Goal: Task Accomplishment & Management: Manage account settings

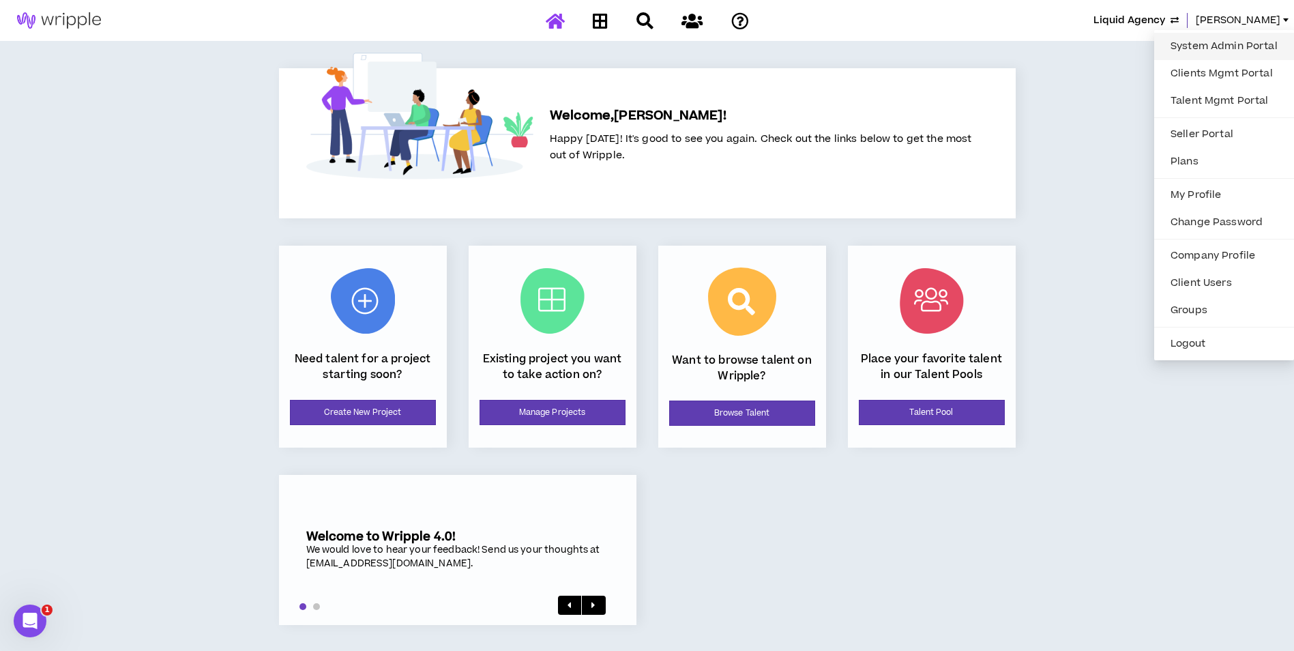
click at [1252, 36] on link "System Admin Portal" at bounding box center [1223, 46] width 123 height 20
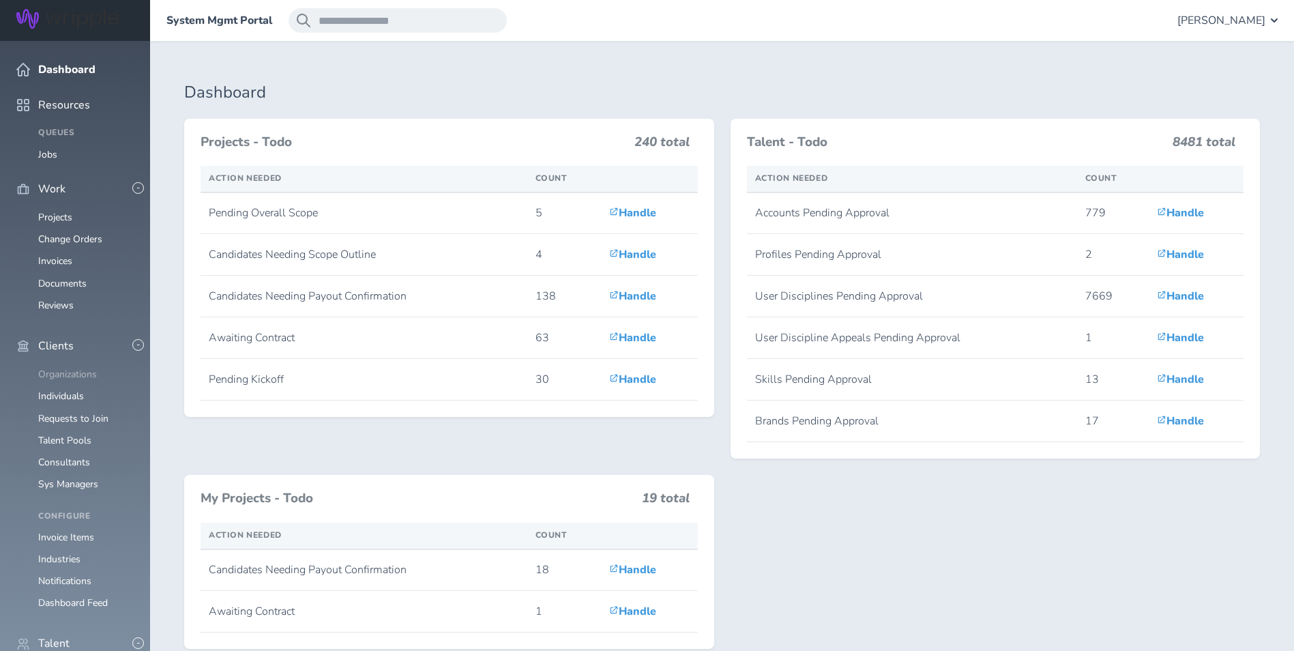
click at [89, 368] on link "Organizations" at bounding box center [67, 374] width 59 height 13
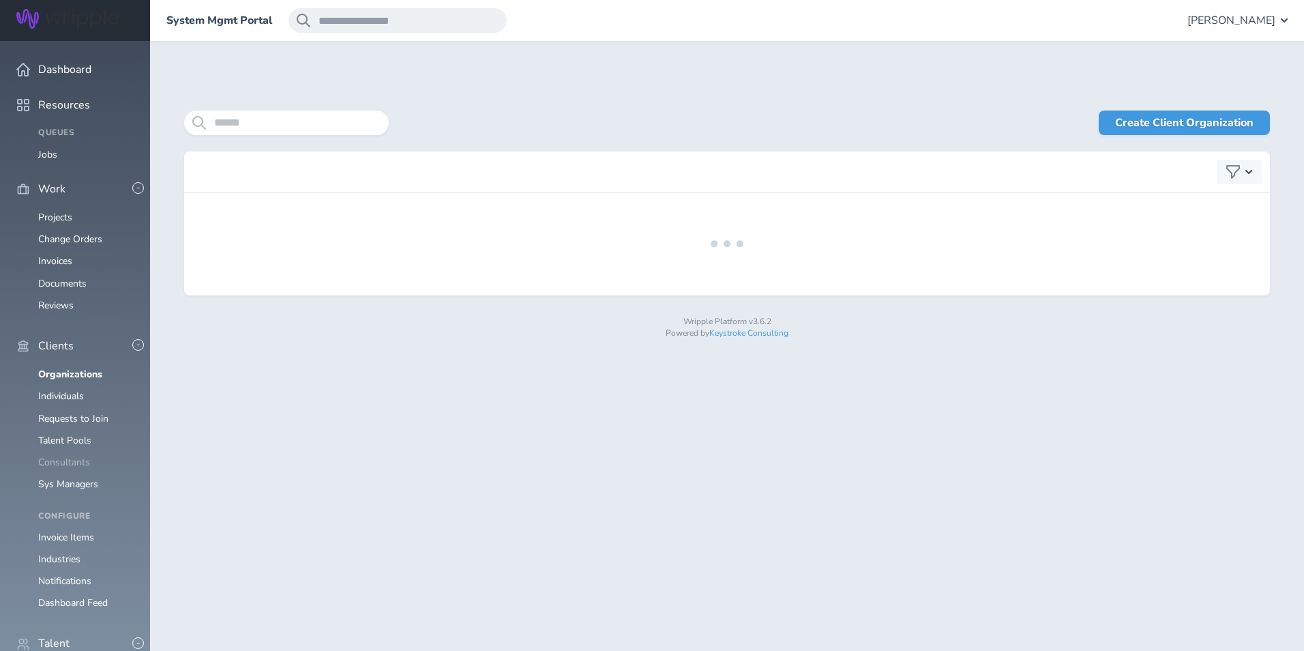
click at [82, 456] on link "Consultants" at bounding box center [64, 462] width 52 height 13
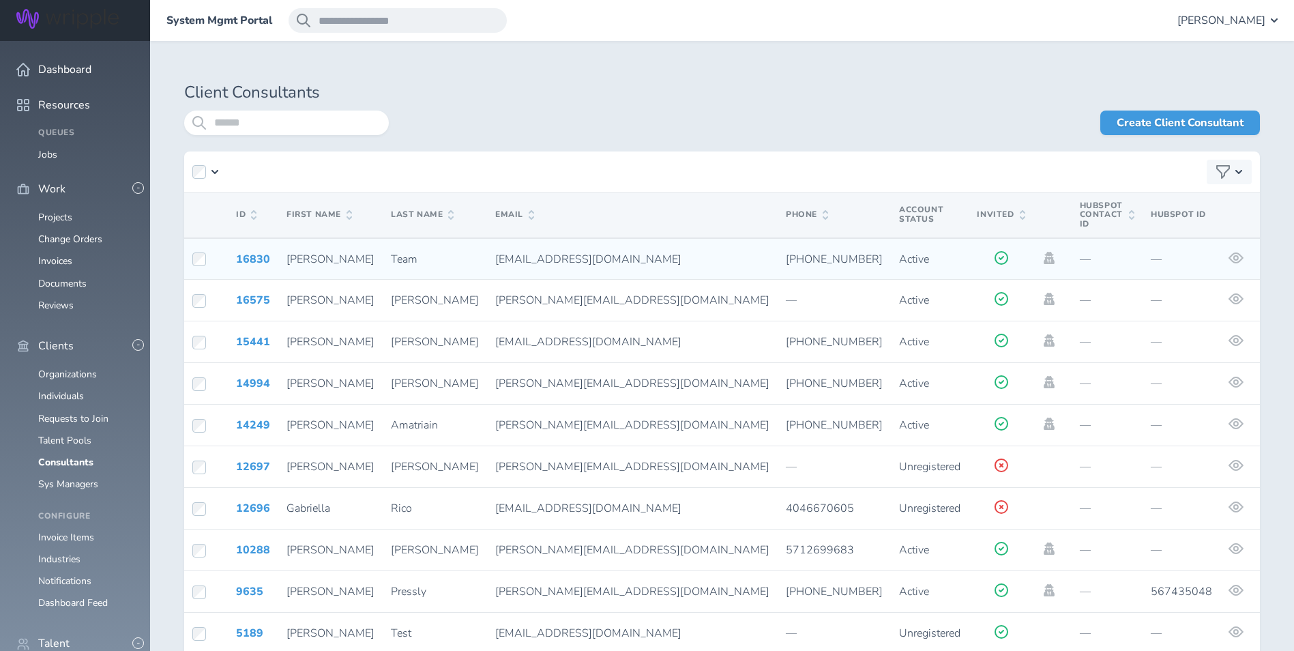
click at [1034, 246] on td at bounding box center [1053, 259] width 38 height 42
click at [1044, 252] on icon at bounding box center [1049, 258] width 11 height 12
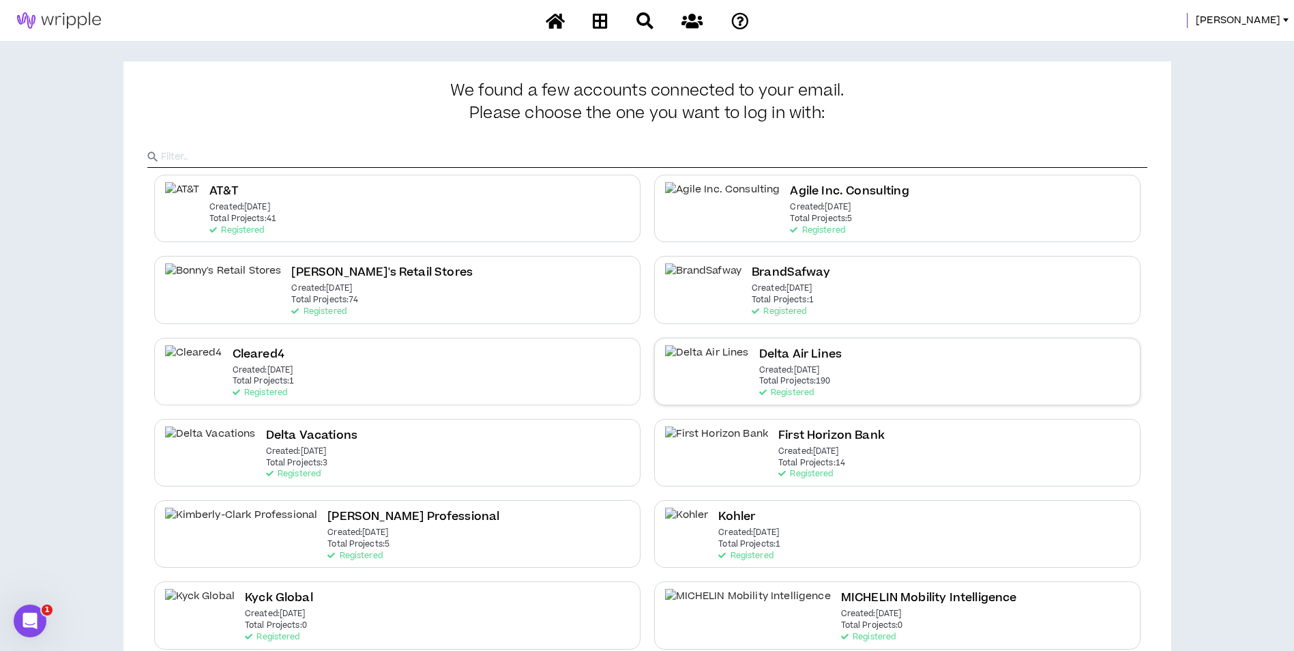
click at [778, 381] on p "Total Projects: 190" at bounding box center [795, 382] width 72 height 10
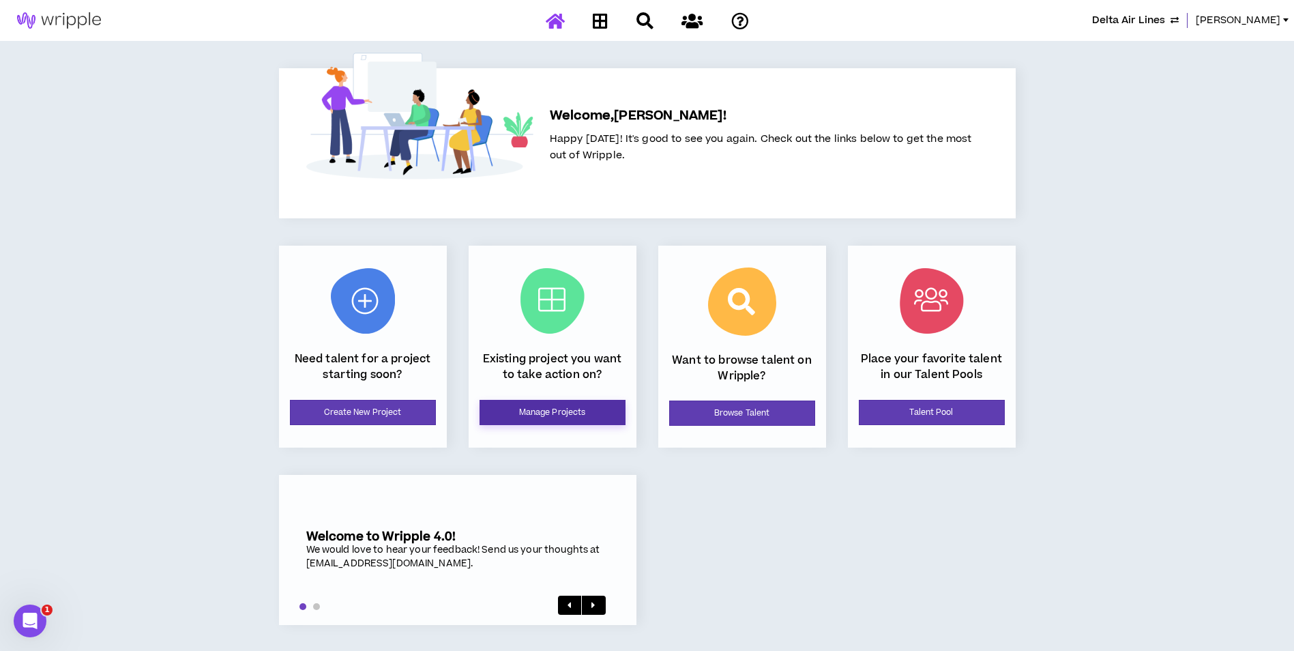
click at [557, 405] on link "Manage Projects" at bounding box center [553, 412] width 146 height 25
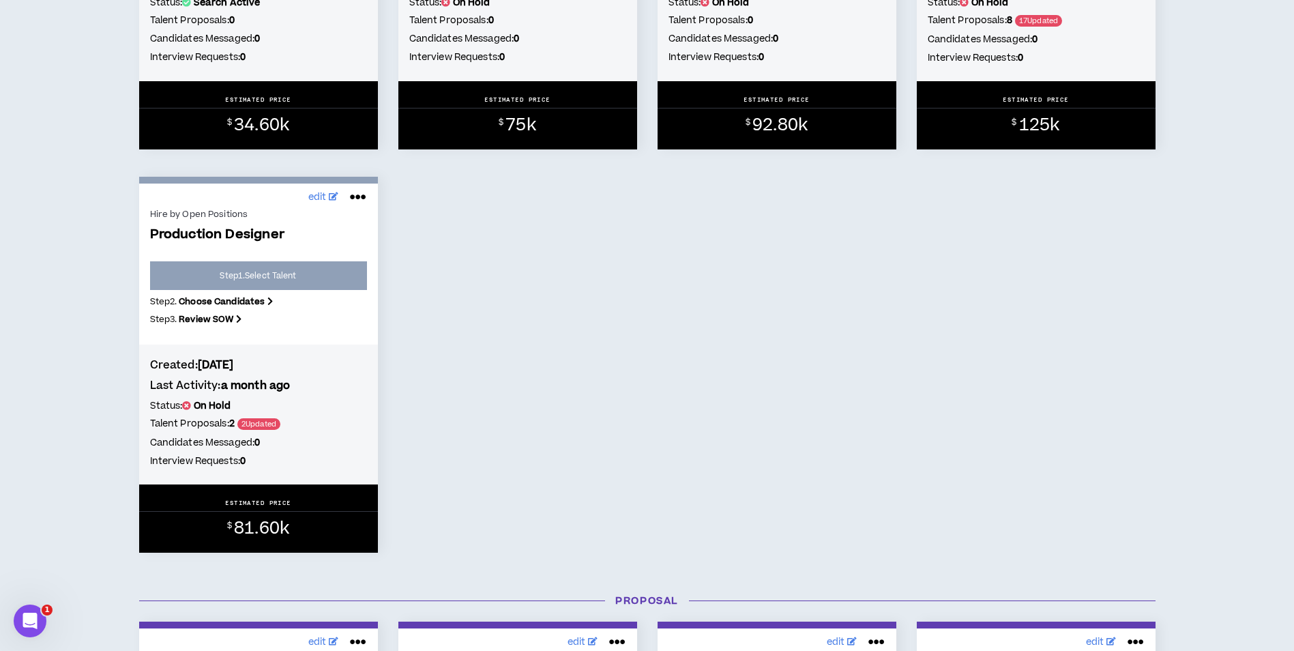
scroll to position [887, 0]
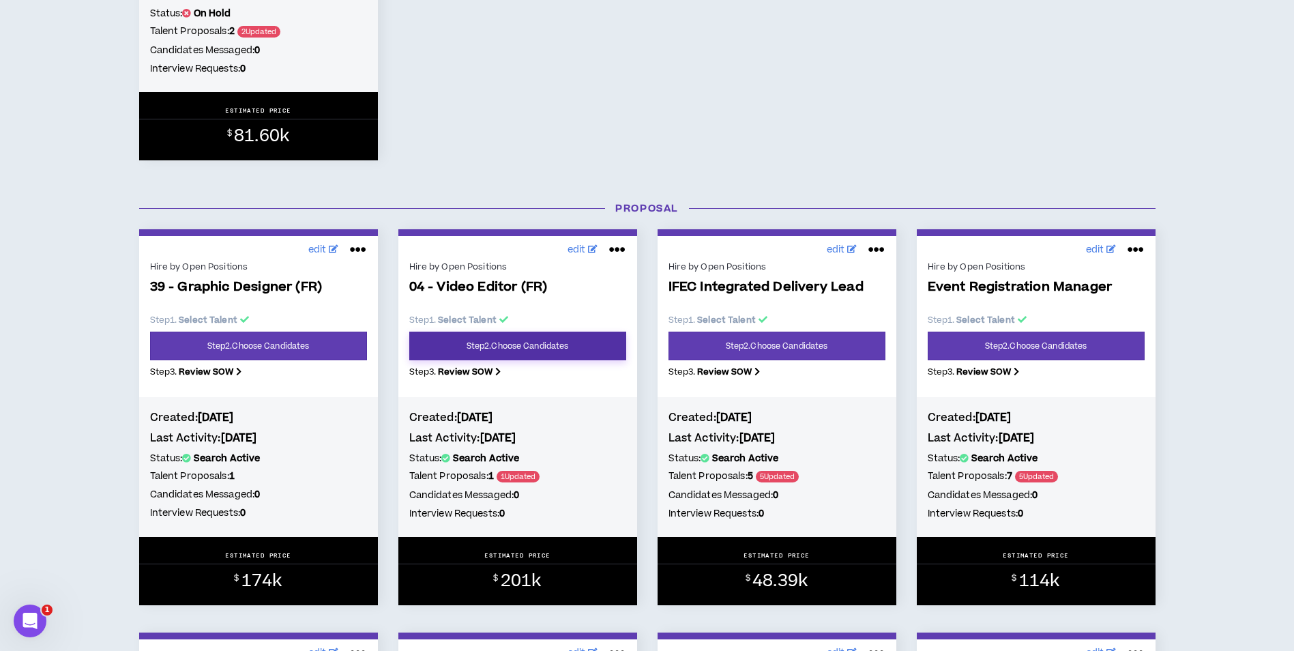
click at [535, 345] on link "Step 2 . Choose Candidates" at bounding box center [517, 346] width 217 height 29
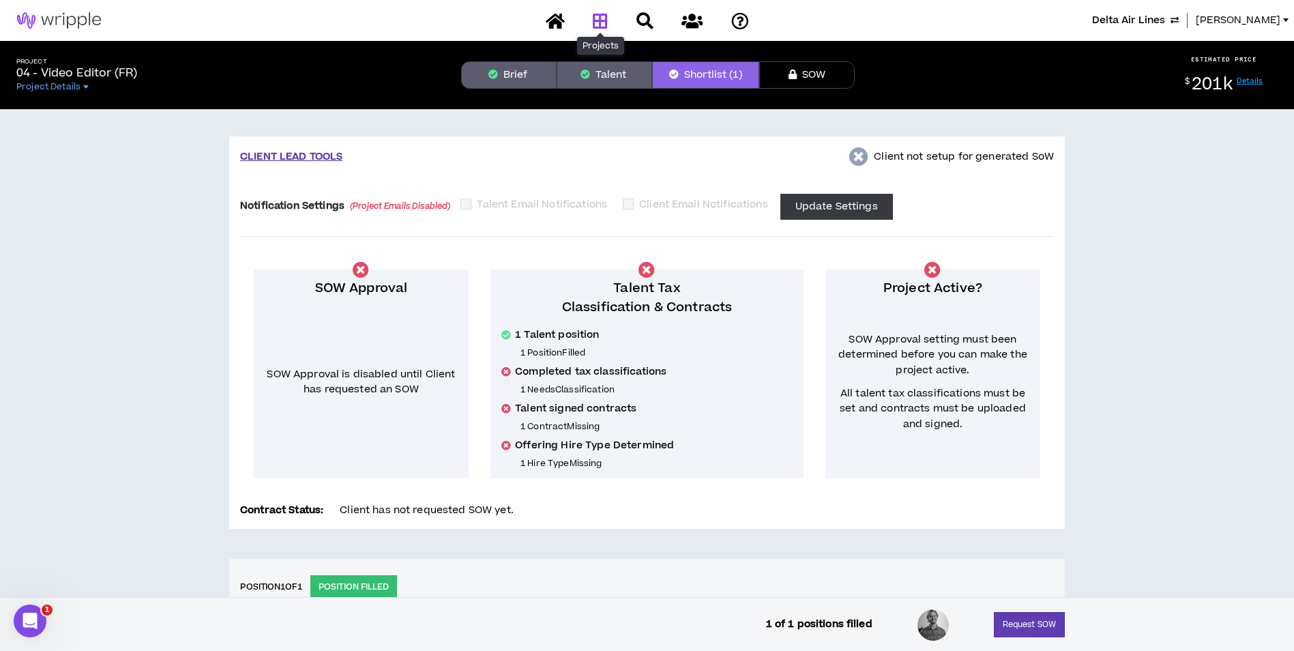
click at [606, 23] on icon at bounding box center [600, 20] width 15 height 17
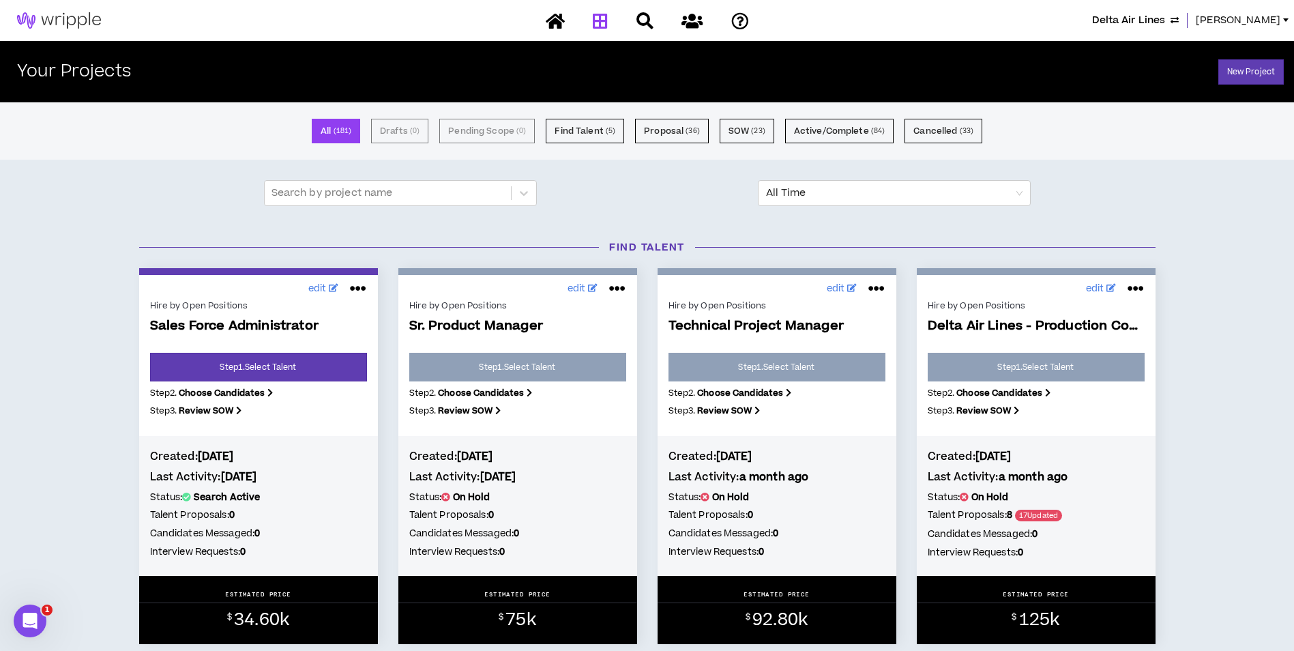
drag, startPoint x: 1278, startPoint y: 12, endPoint x: 1263, endPoint y: 21, distance: 17.4
click at [1278, 13] on span "Lauren-Bridget" at bounding box center [1238, 20] width 85 height 15
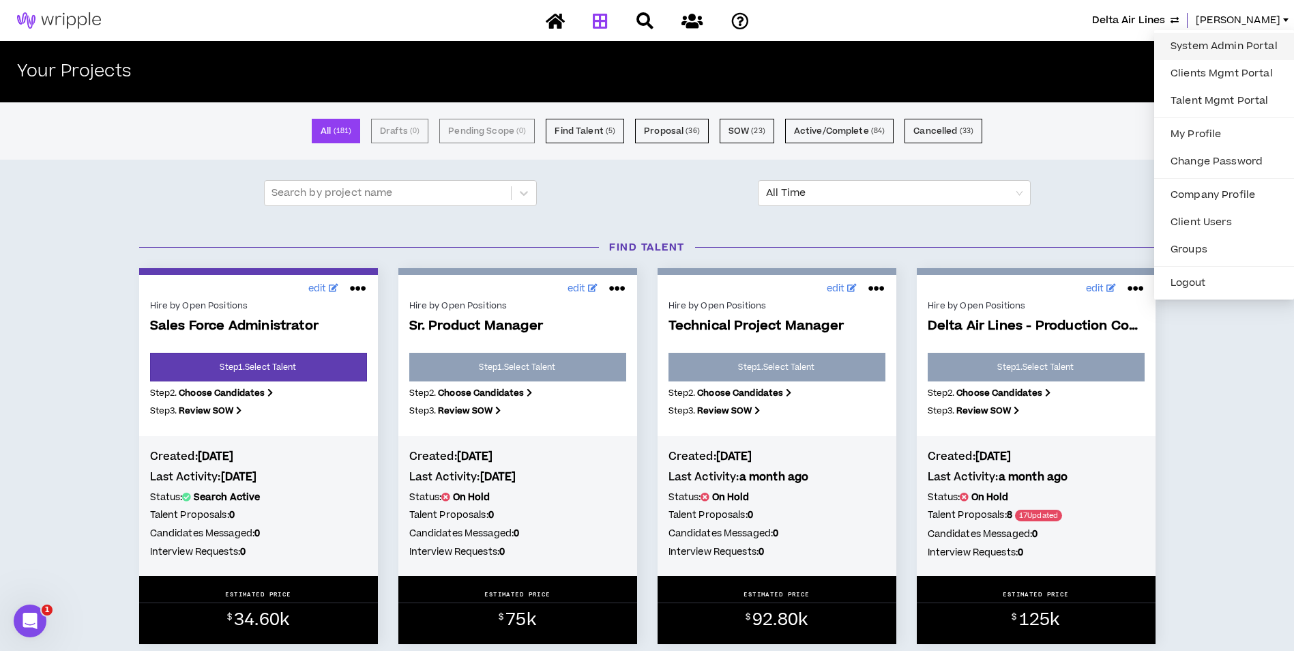
click at [1225, 38] on link "System Admin Portal" at bounding box center [1223, 46] width 123 height 20
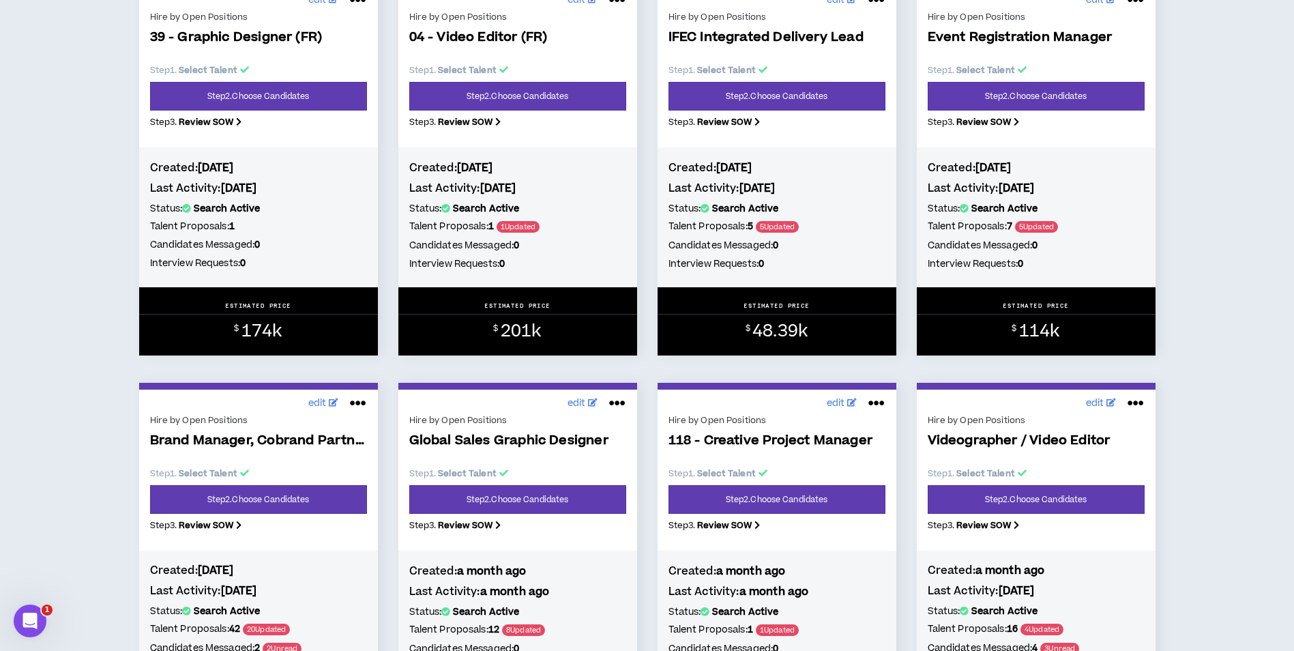
scroll to position [1228, 0]
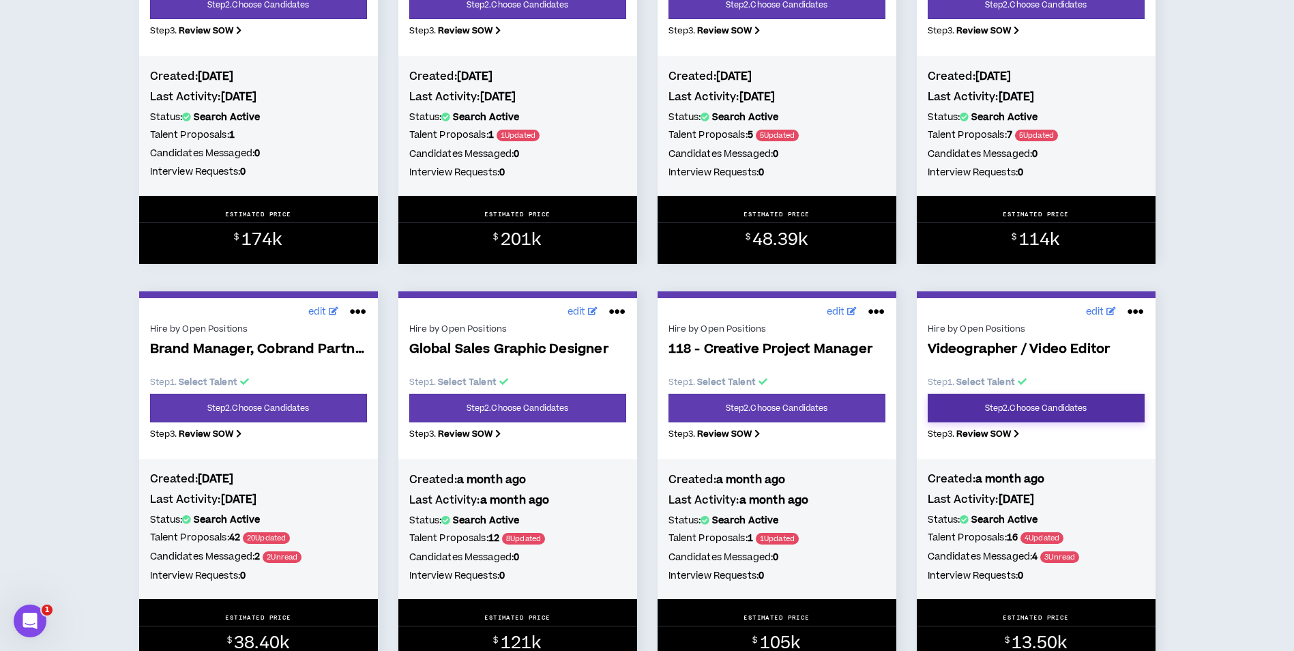
click at [1035, 408] on link "Step 2 . Choose Candidates" at bounding box center [1036, 408] width 217 height 29
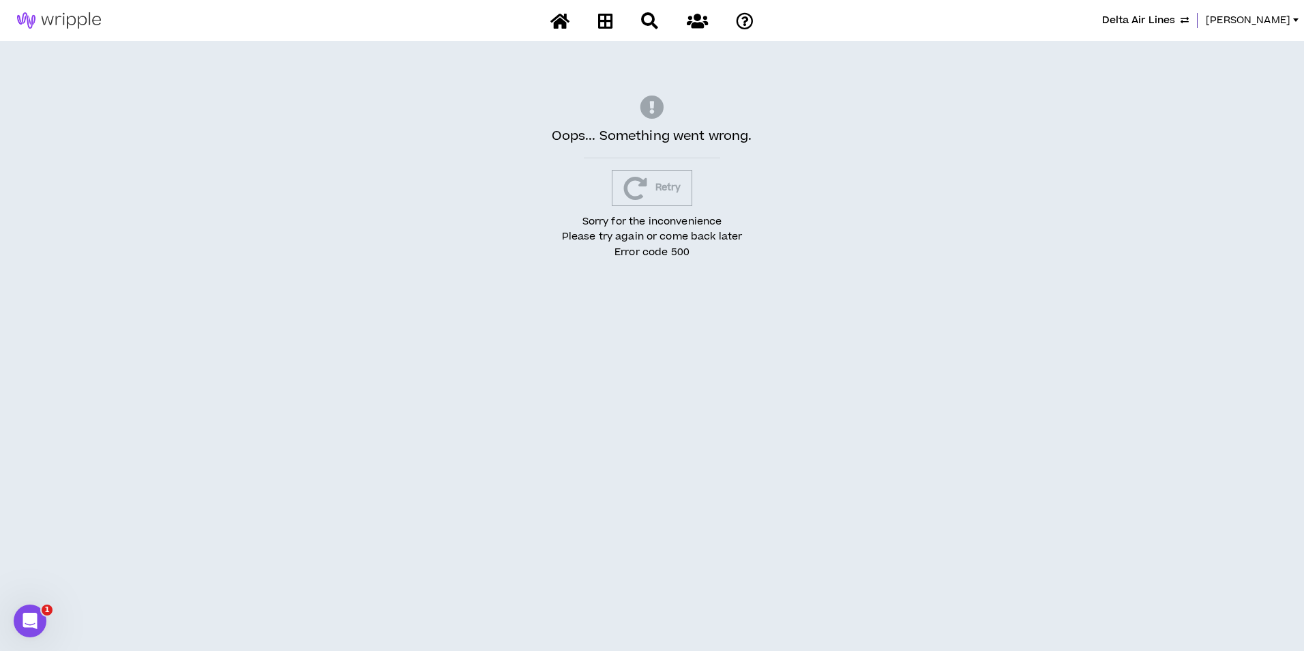
click at [640, 187] on icon "button" at bounding box center [636, 188] width 24 height 24
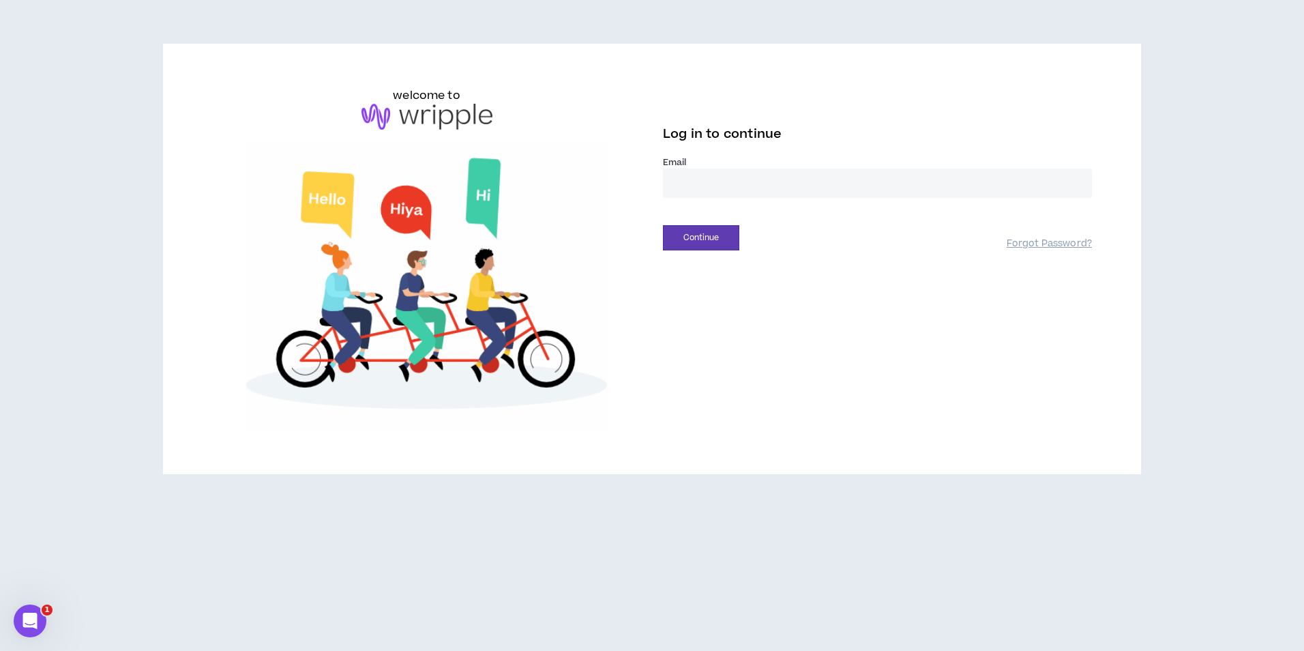
click at [711, 179] on input "email" at bounding box center [877, 183] width 429 height 29
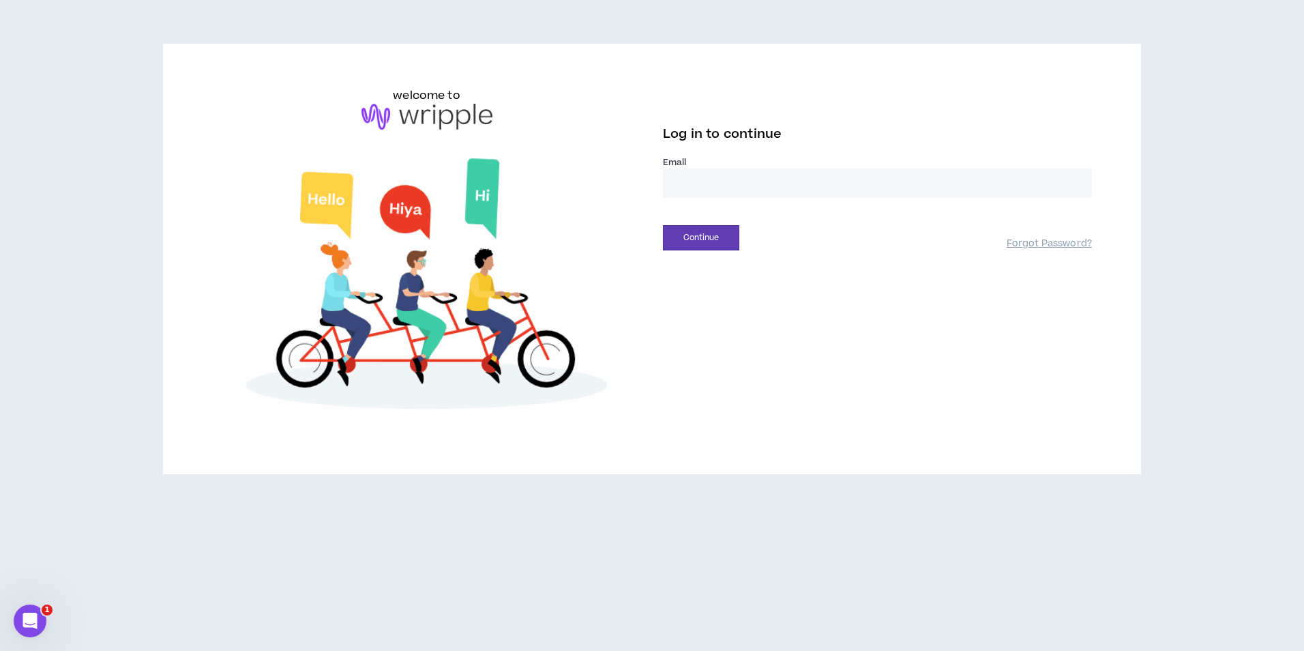
type input "**********"
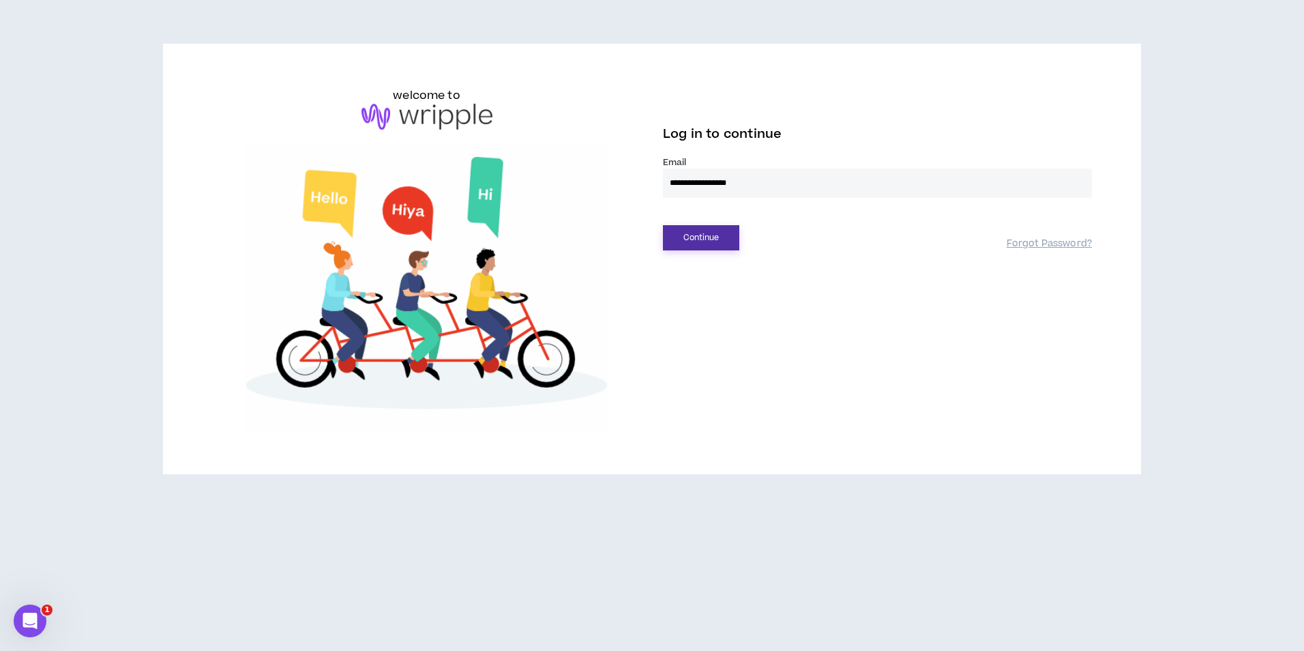
click at [694, 237] on button "Continue" at bounding box center [701, 237] width 76 height 25
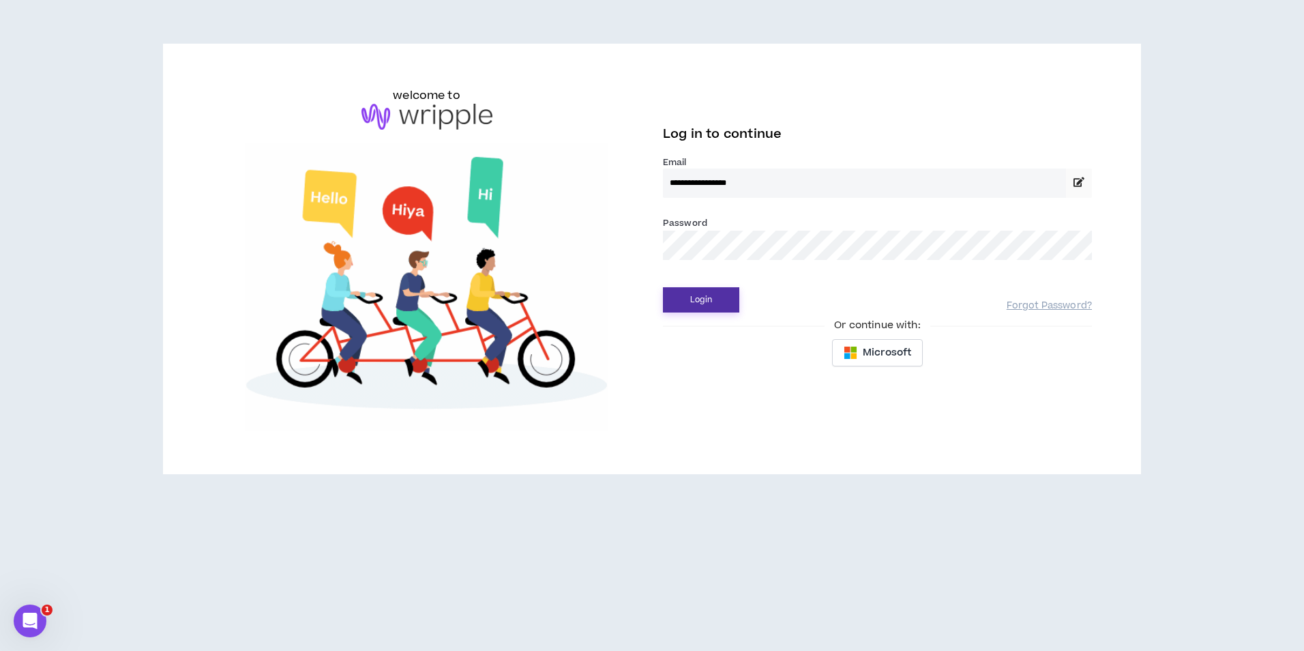
click at [722, 292] on button "Login" at bounding box center [701, 299] width 76 height 25
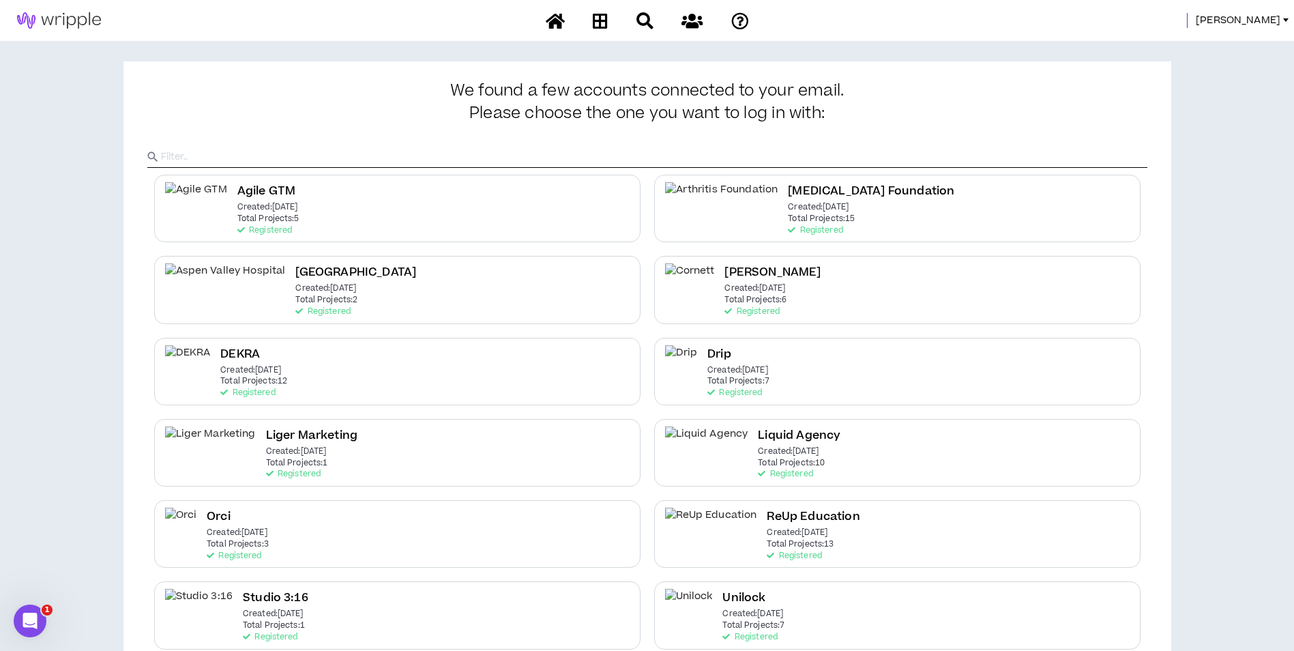
click at [1267, 27] on span "Mason" at bounding box center [1238, 20] width 85 height 15
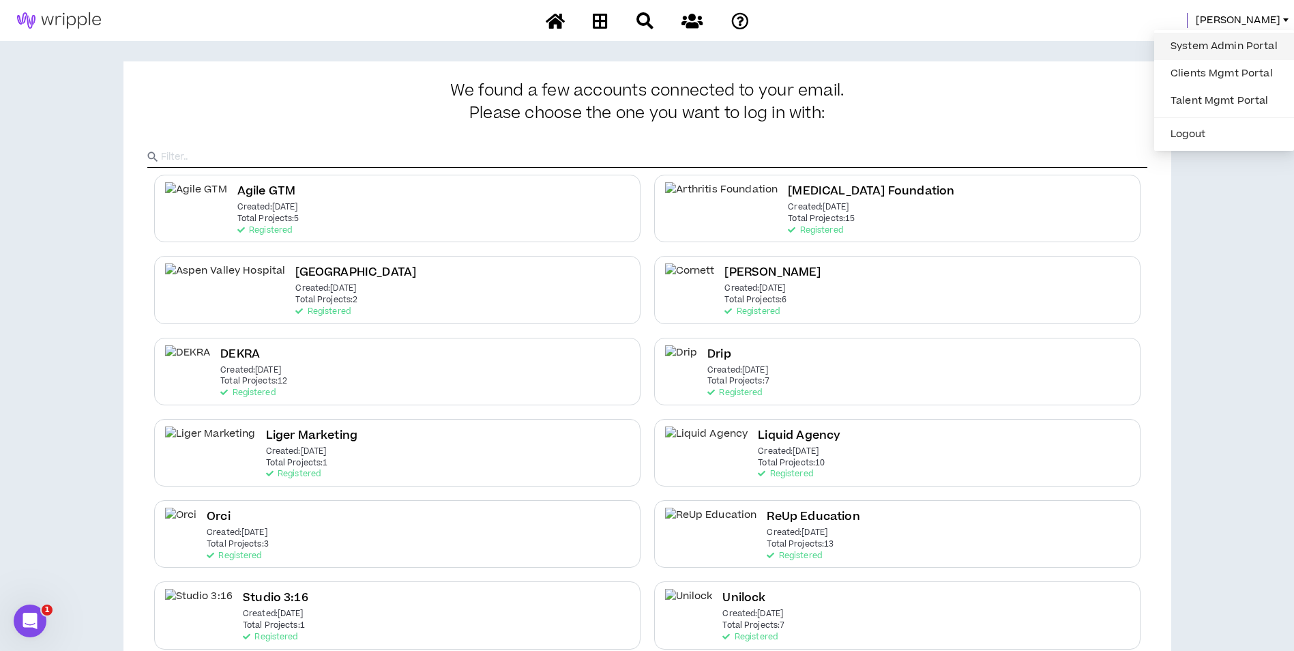
click at [1263, 46] on link "System Admin Portal" at bounding box center [1223, 46] width 123 height 20
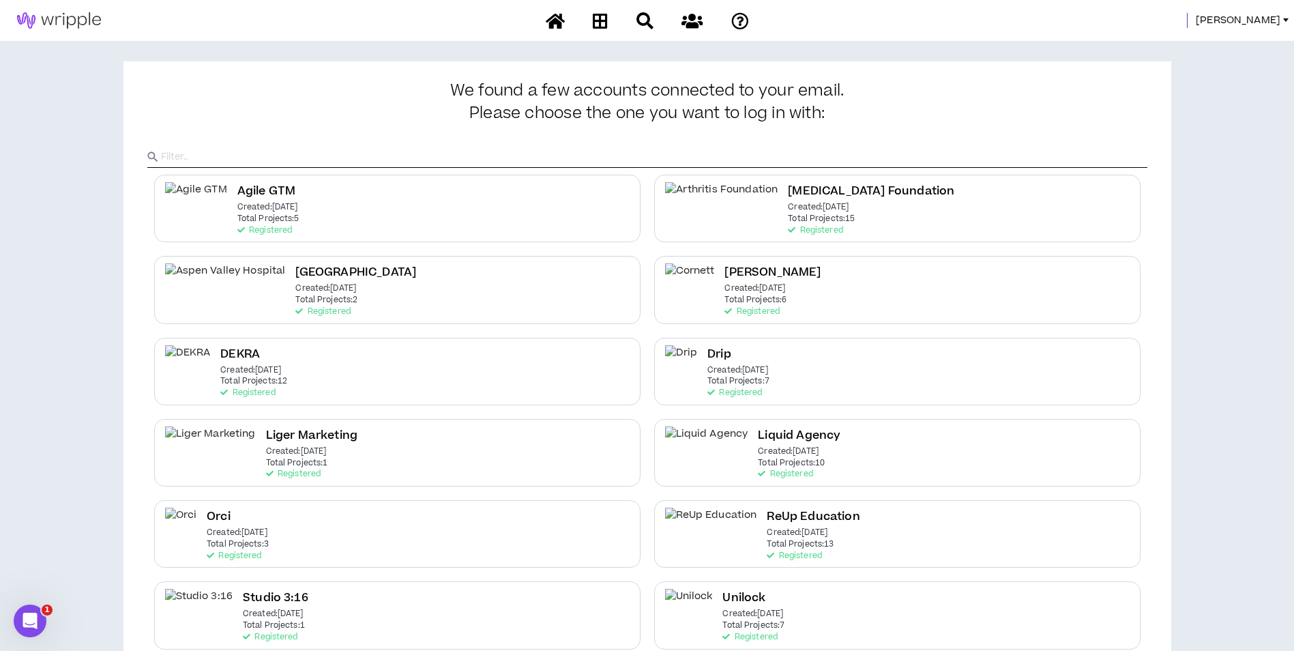
click at [1270, 20] on span "Mason" at bounding box center [1238, 20] width 85 height 15
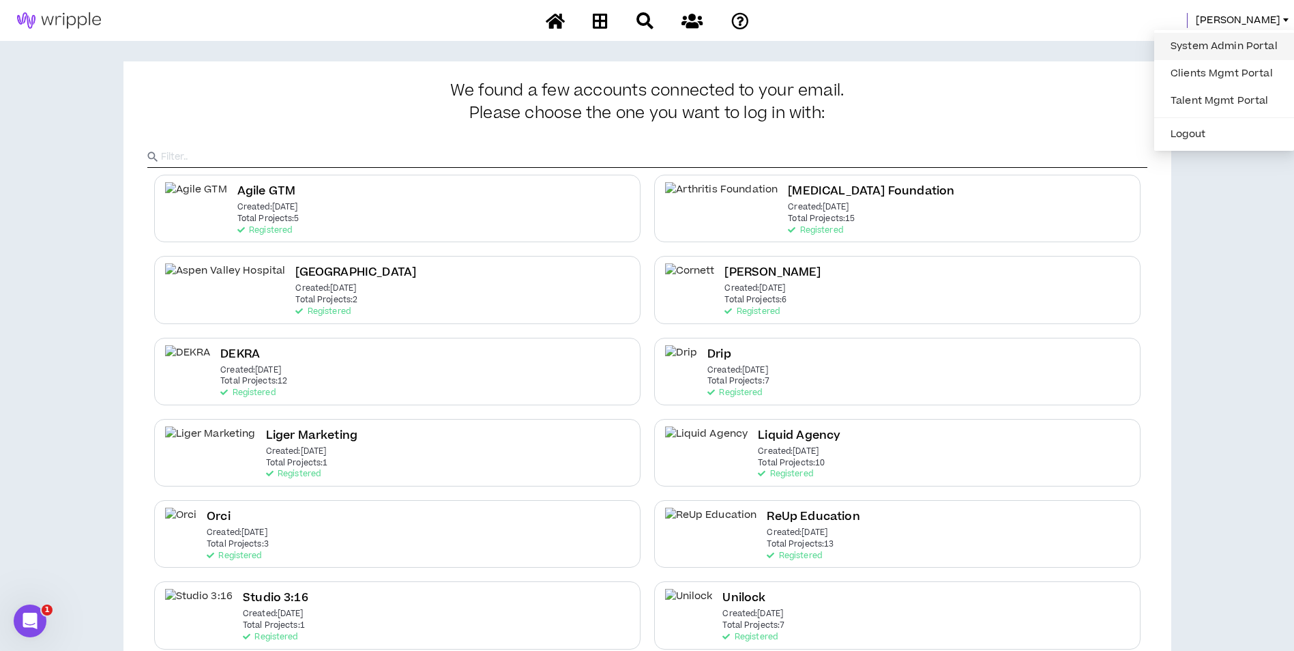
click at [1238, 38] on link "System Admin Portal" at bounding box center [1223, 46] width 123 height 20
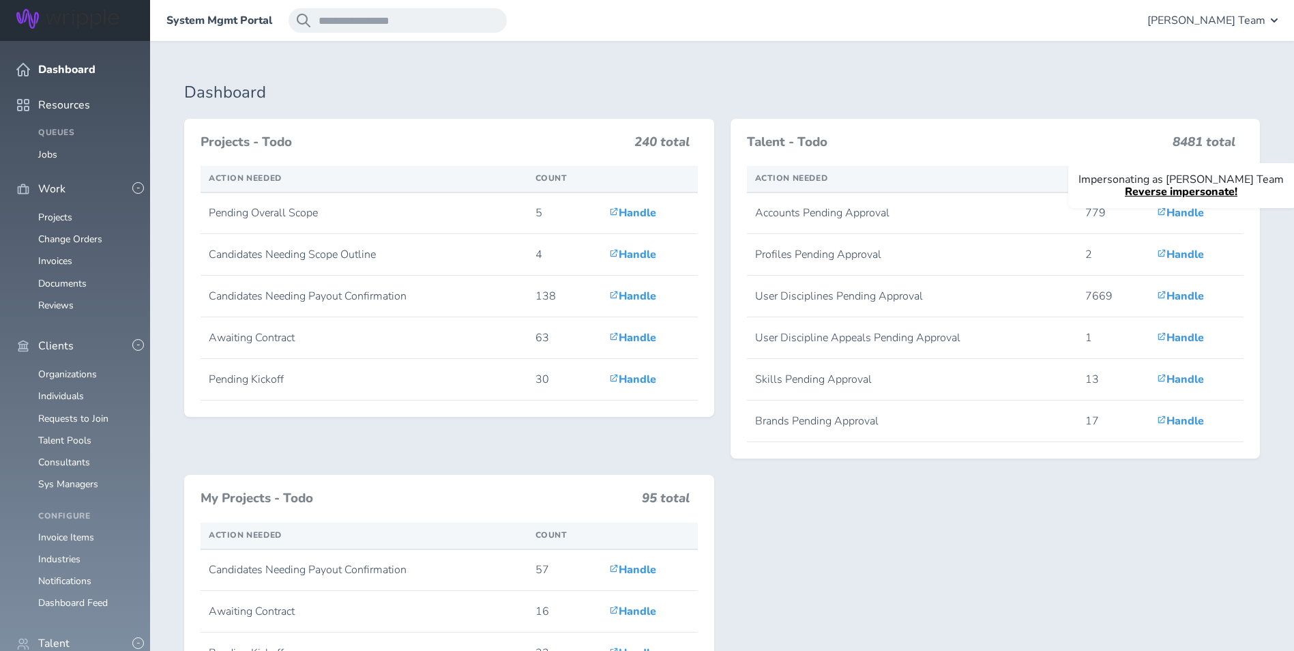
scroll to position [136, 0]
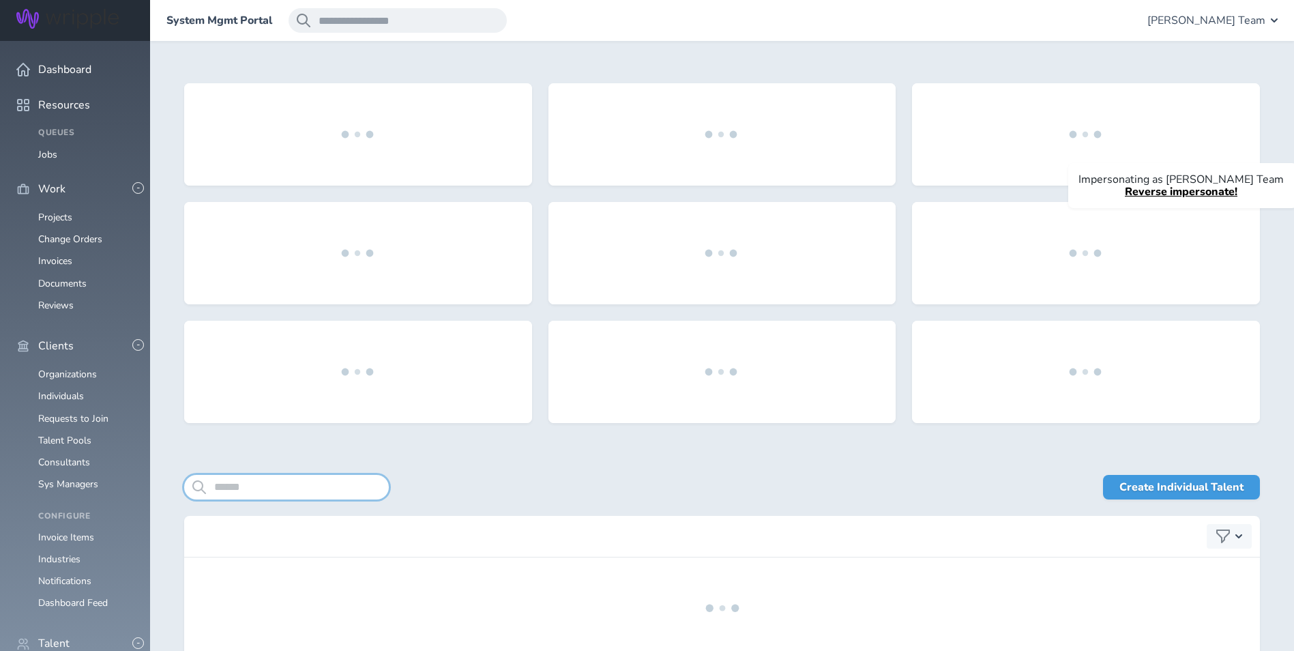
click at [270, 490] on input "search" at bounding box center [286, 487] width 205 height 25
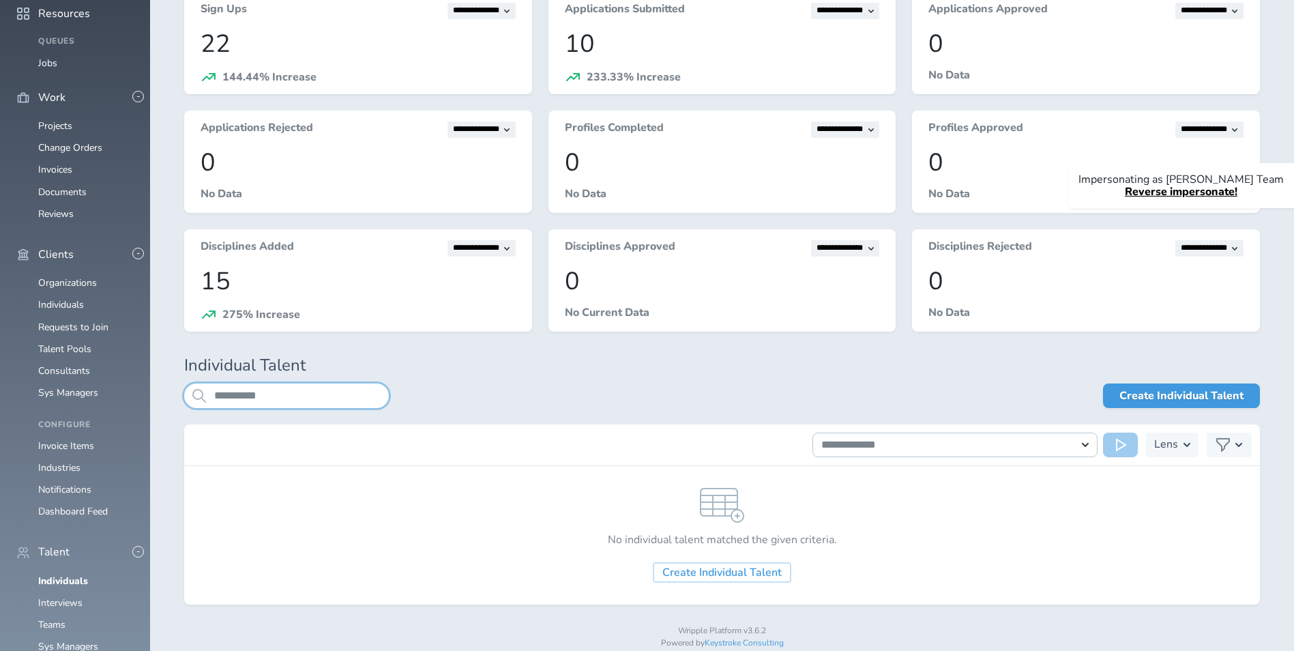
scroll to position [113, 0]
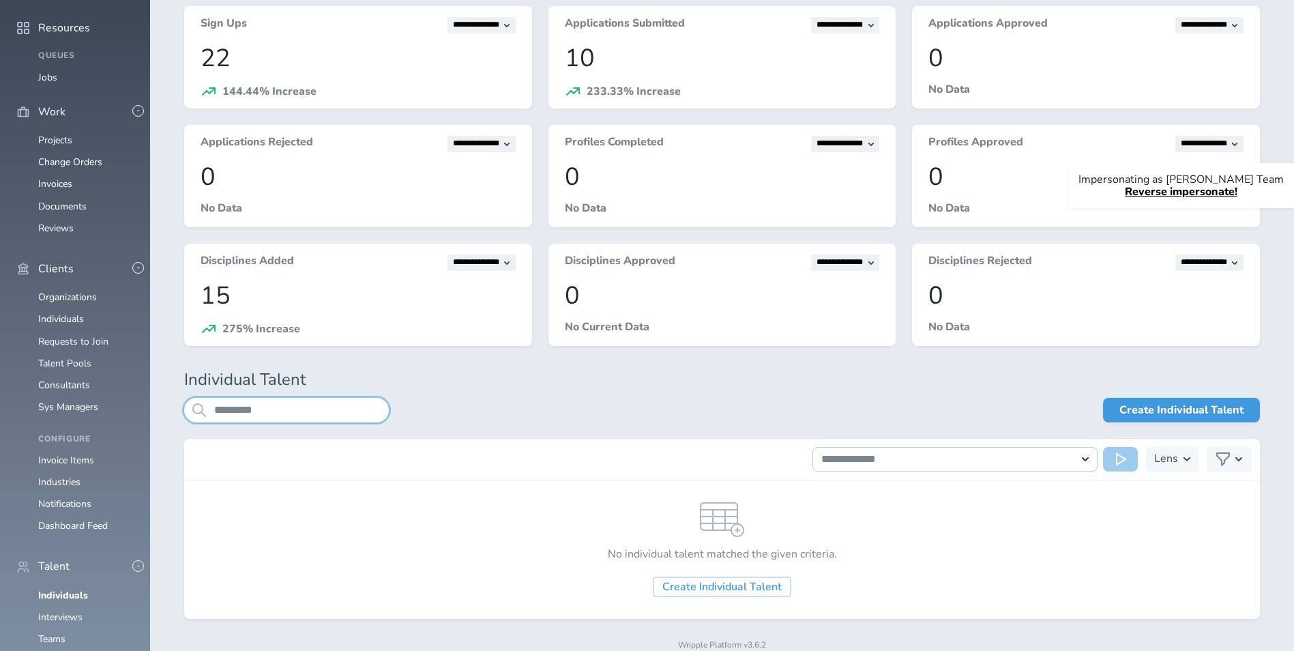
scroll to position [113, 0]
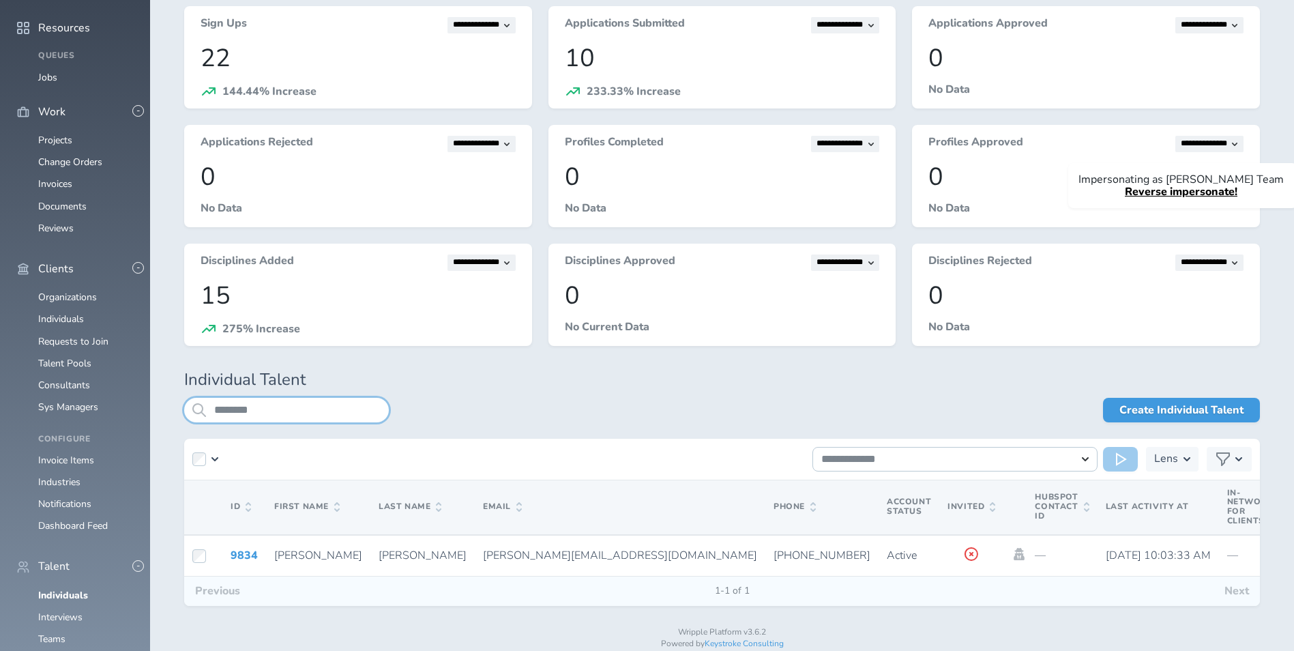
scroll to position [111, 0]
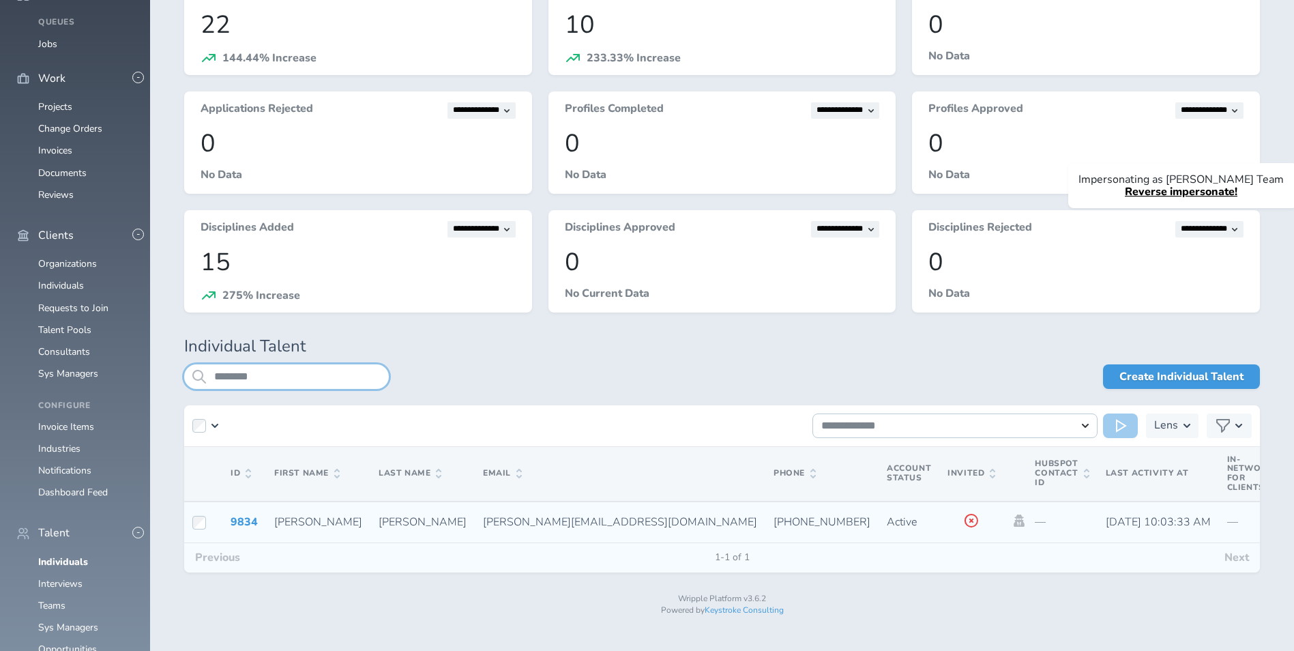
type input "********"
drag, startPoint x: 380, startPoint y: 525, endPoint x: 506, endPoint y: 527, distance: 126.2
click at [506, 527] on td "chris.rayle80@gmail.com" at bounding box center [620, 522] width 291 height 42
copy span "chris.rayle80@gmail.com"
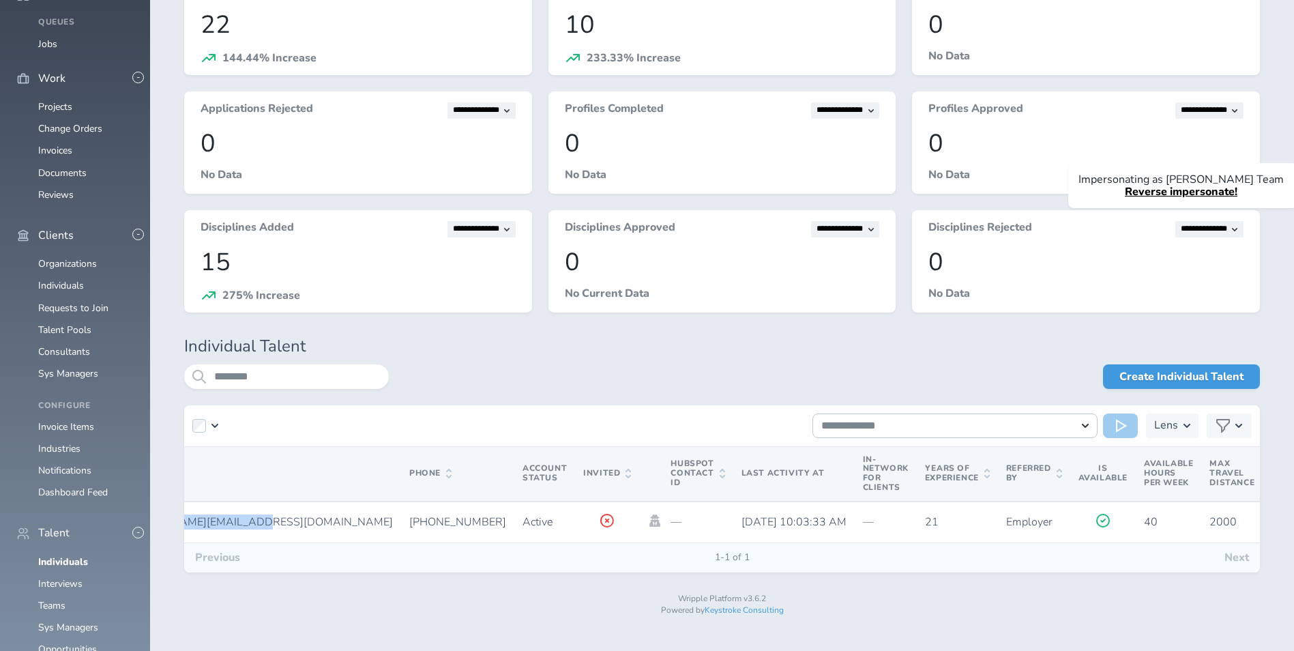
scroll to position [0, 0]
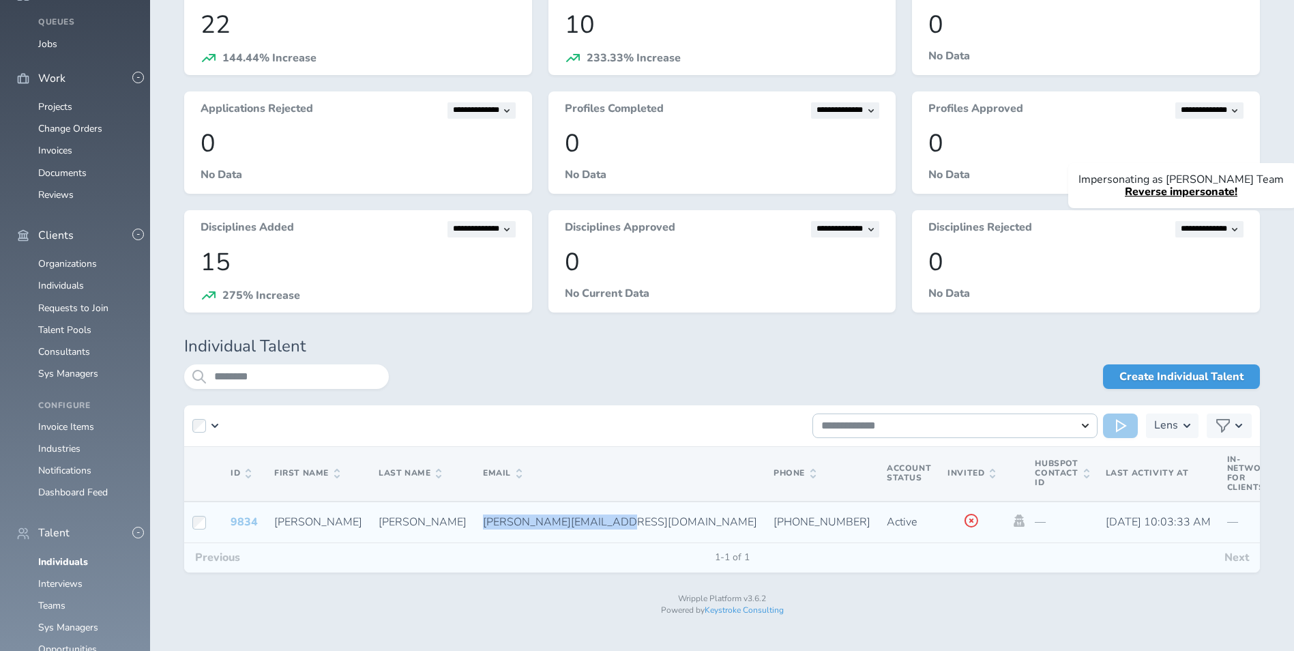
click at [254, 520] on link "9834" at bounding box center [244, 521] width 27 height 15
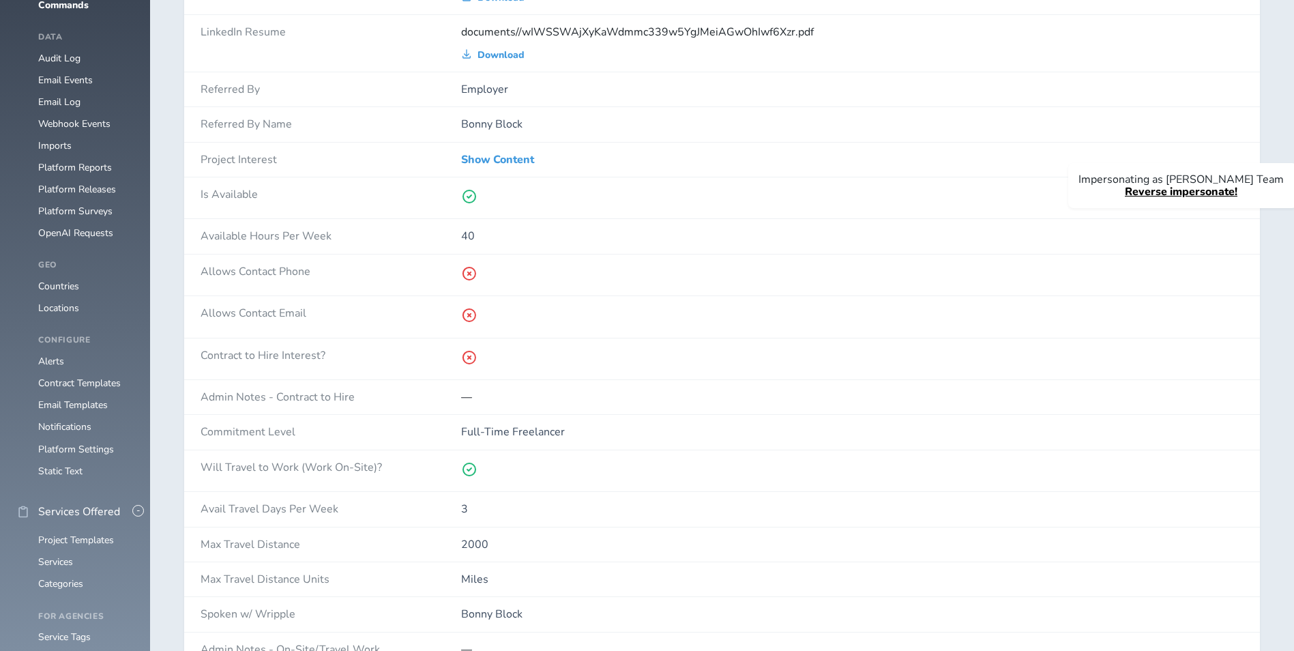
scroll to position [1296, 0]
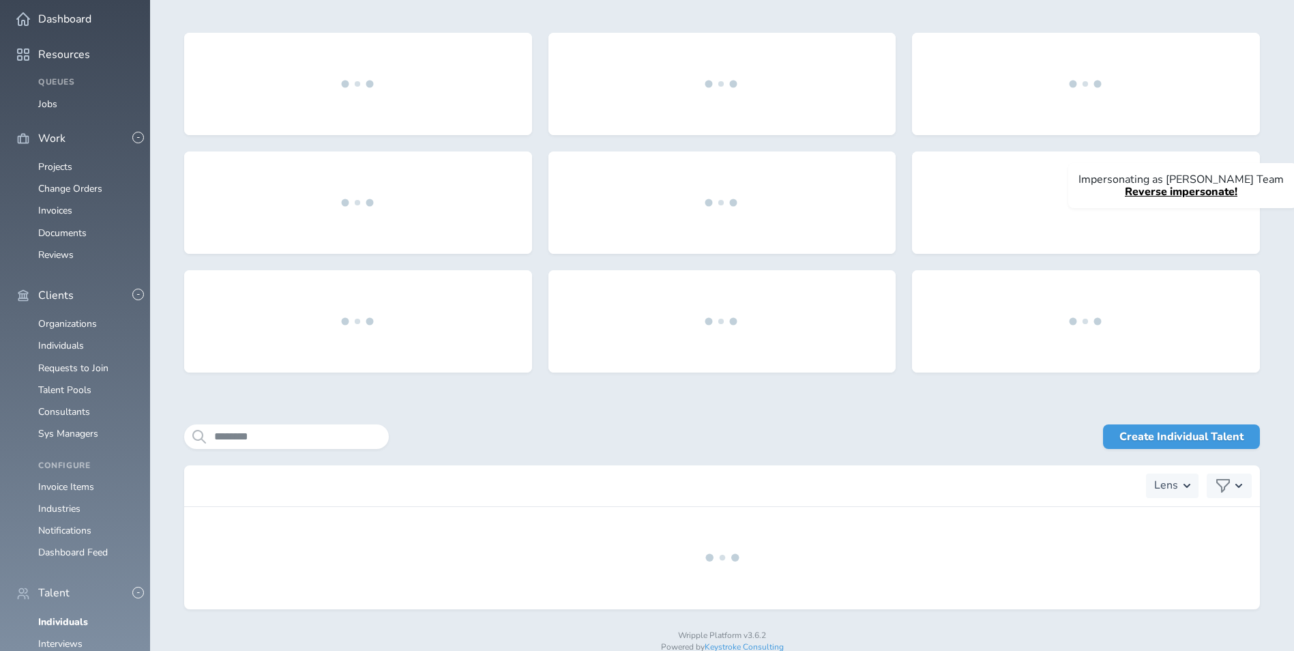
scroll to position [77, 0]
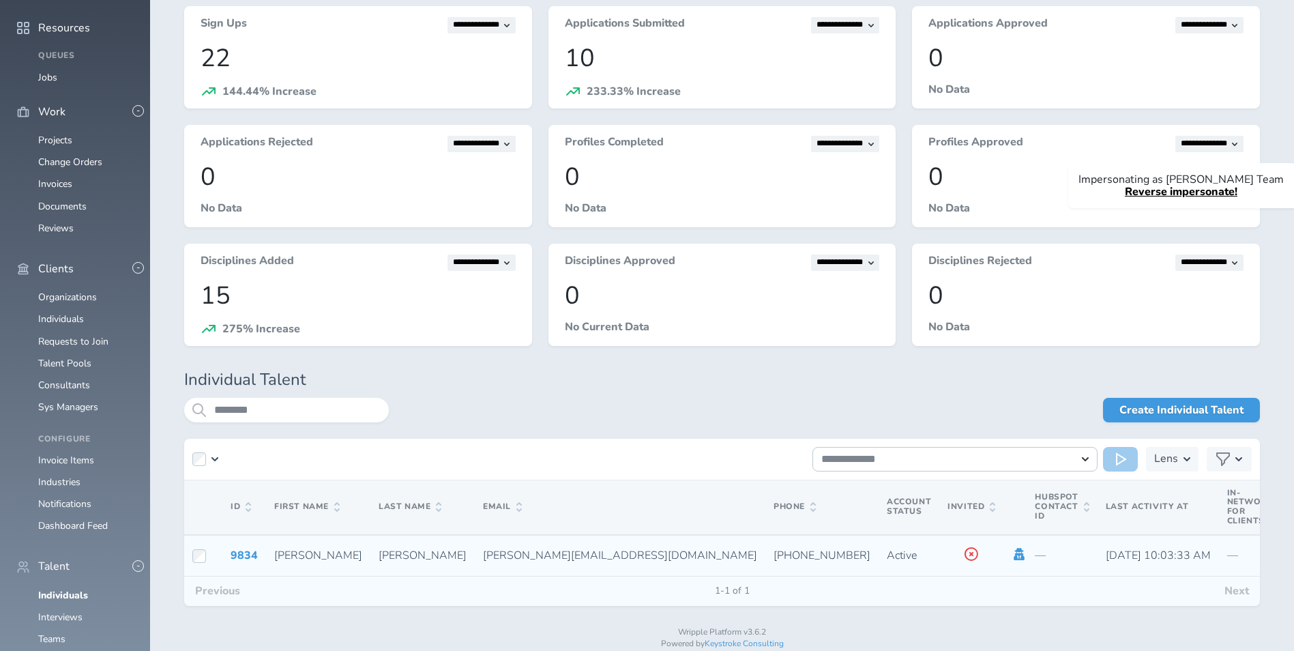
click at [1012, 552] on icon at bounding box center [1019, 554] width 15 height 12
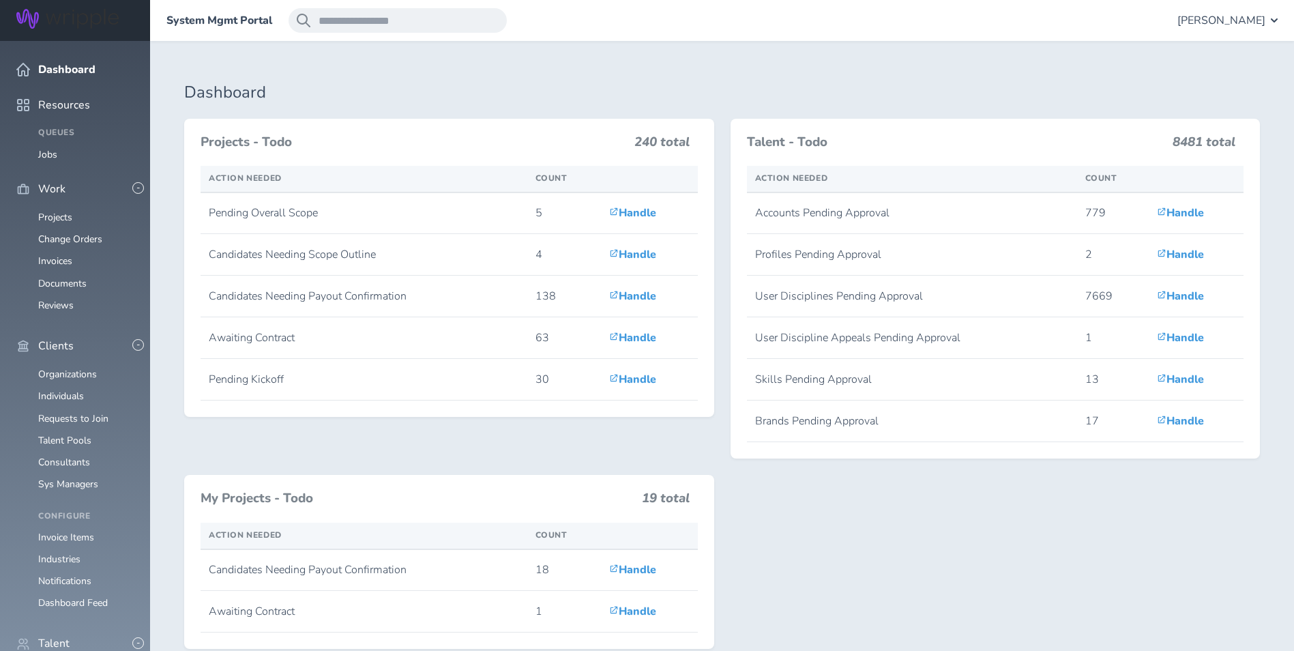
scroll to position [205, 0]
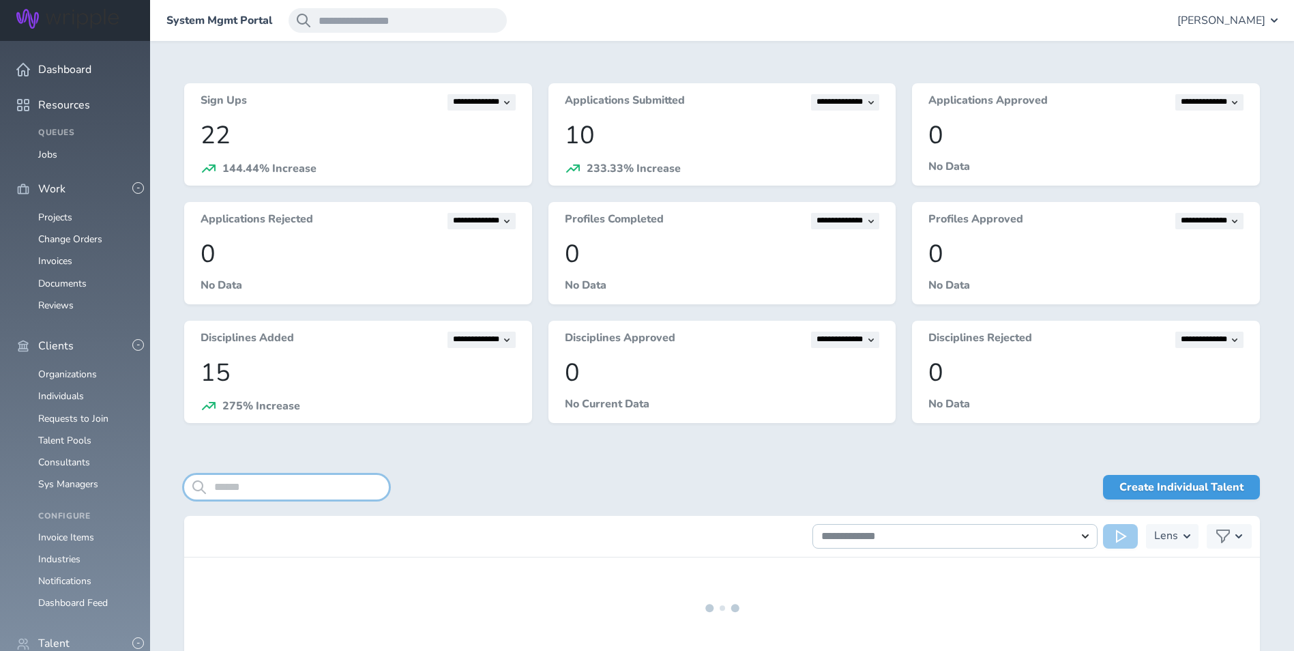
click at [325, 482] on input "search" at bounding box center [286, 487] width 205 height 25
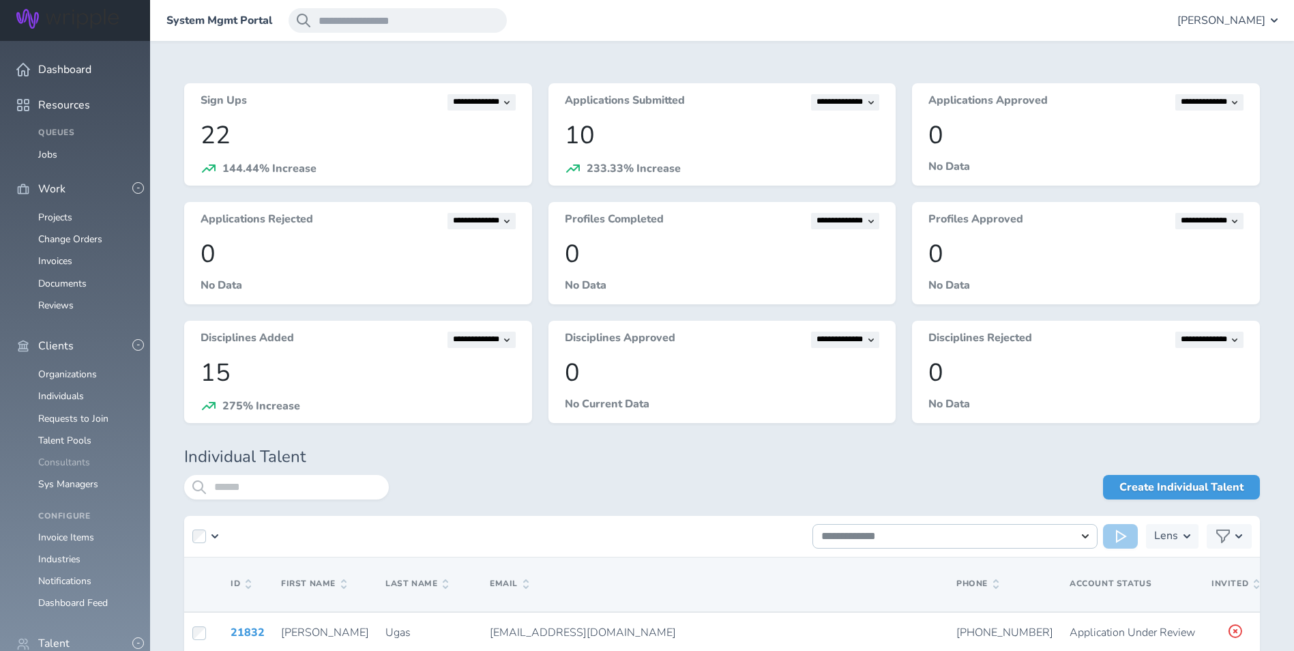
click at [63, 456] on link "Consultants" at bounding box center [64, 462] width 52 height 13
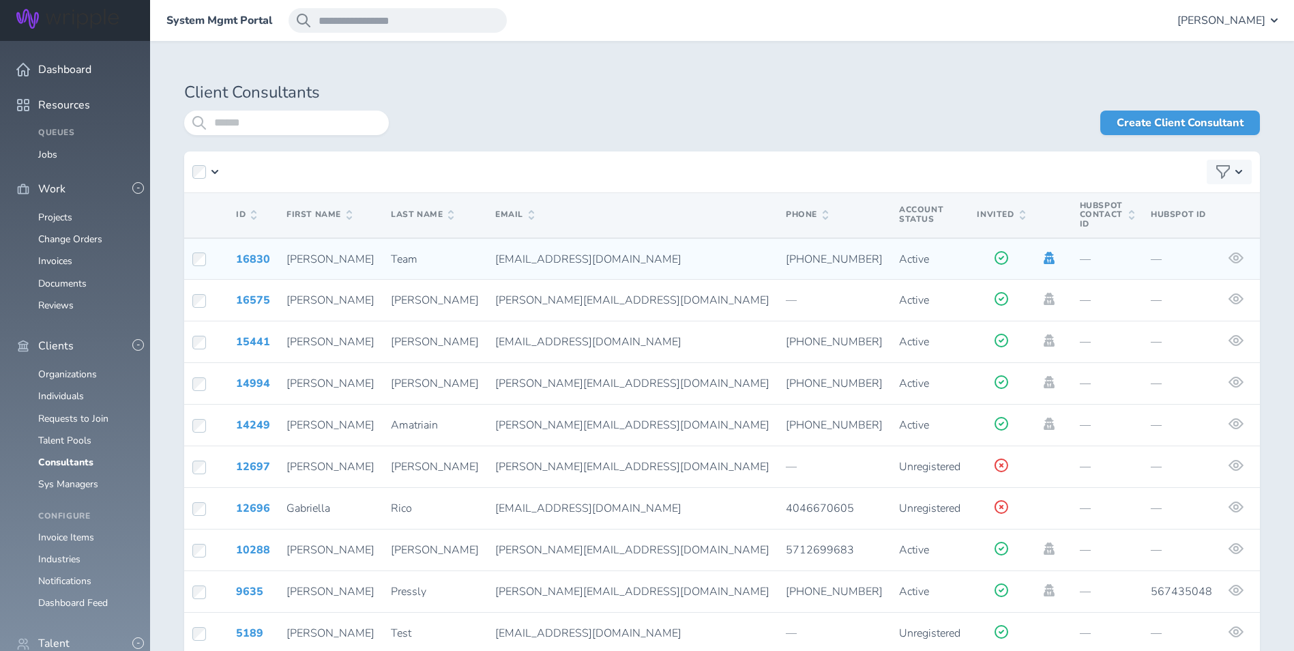
click at [1042, 252] on icon at bounding box center [1049, 258] width 15 height 12
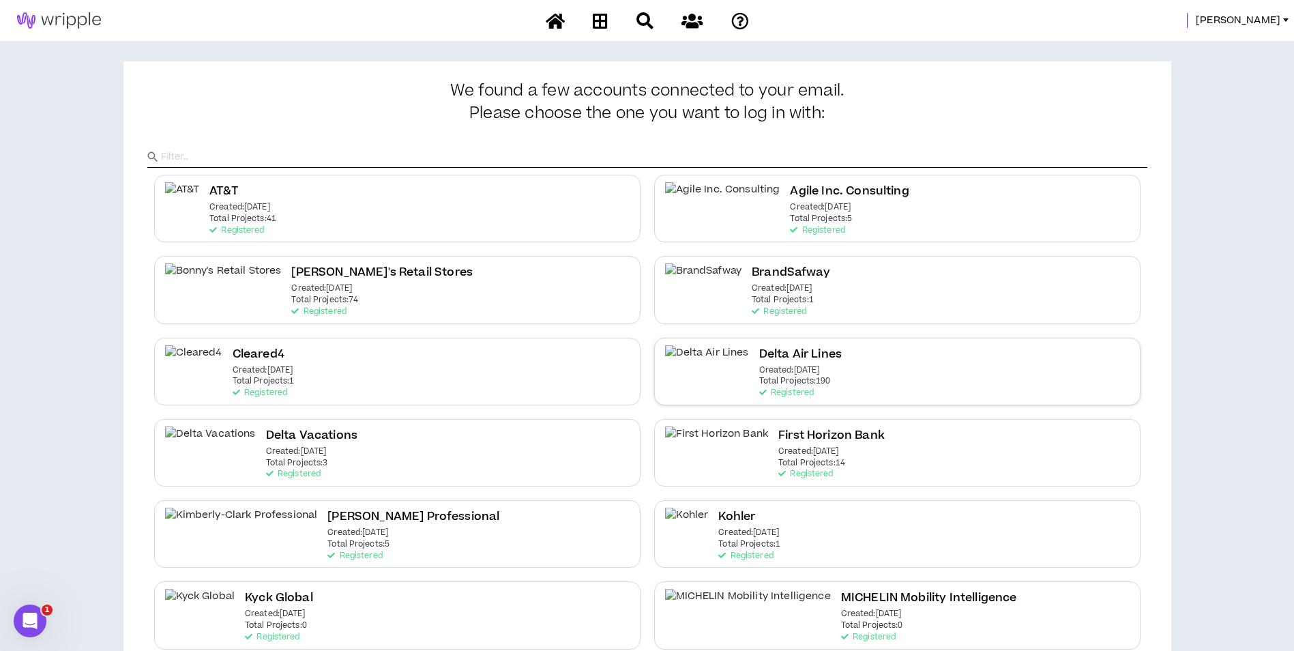
click at [882, 348] on div "Delta Air Lines Created: Dec 7 2020 Total Projects: 190 Registered" at bounding box center [897, 372] width 486 height 68
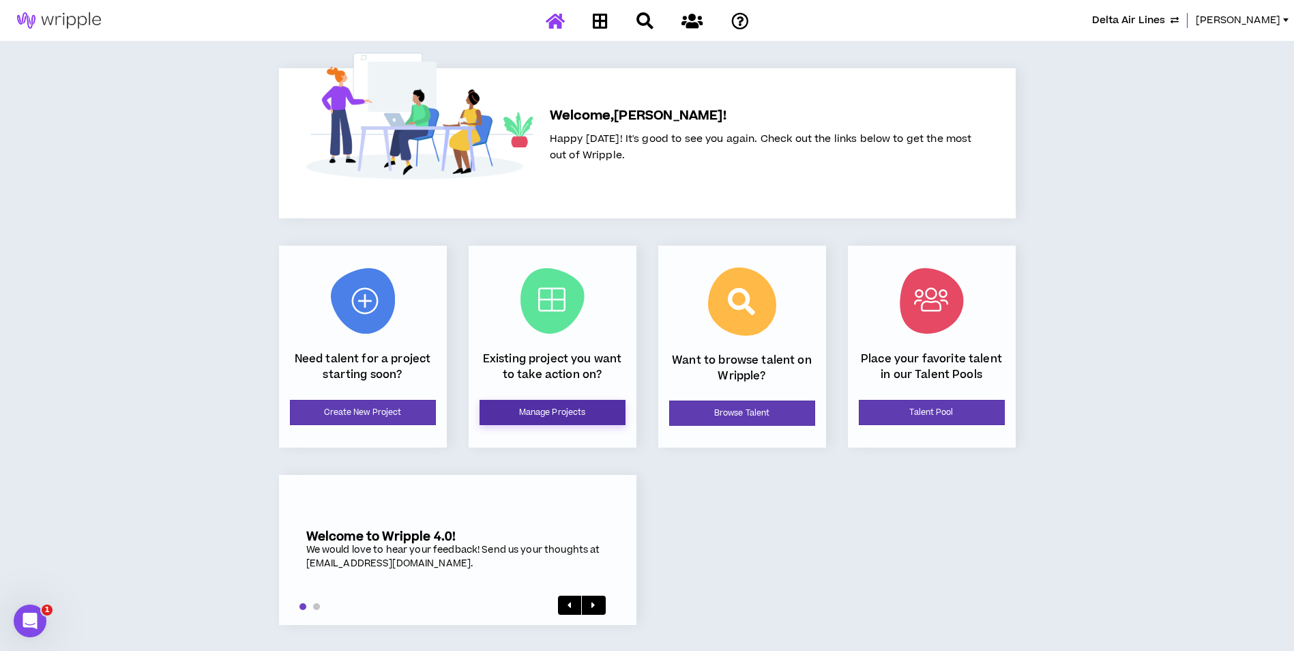
click at [538, 421] on link "Manage Projects" at bounding box center [553, 412] width 146 height 25
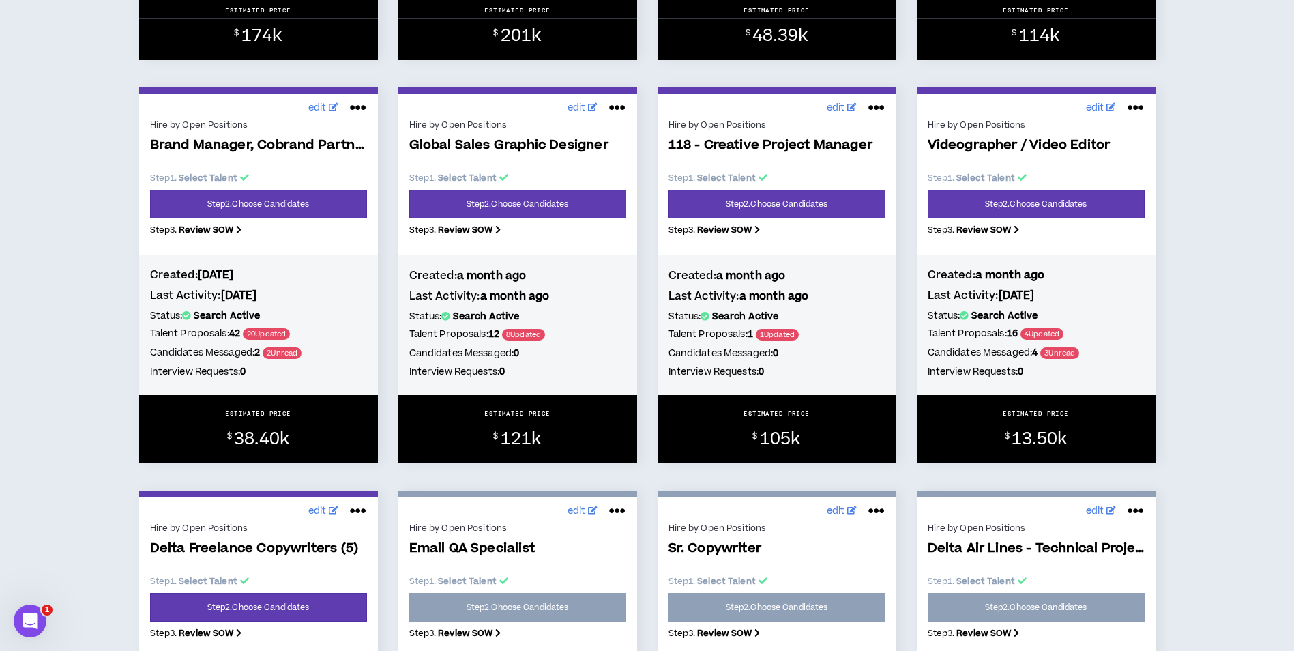
scroll to position [1433, 0]
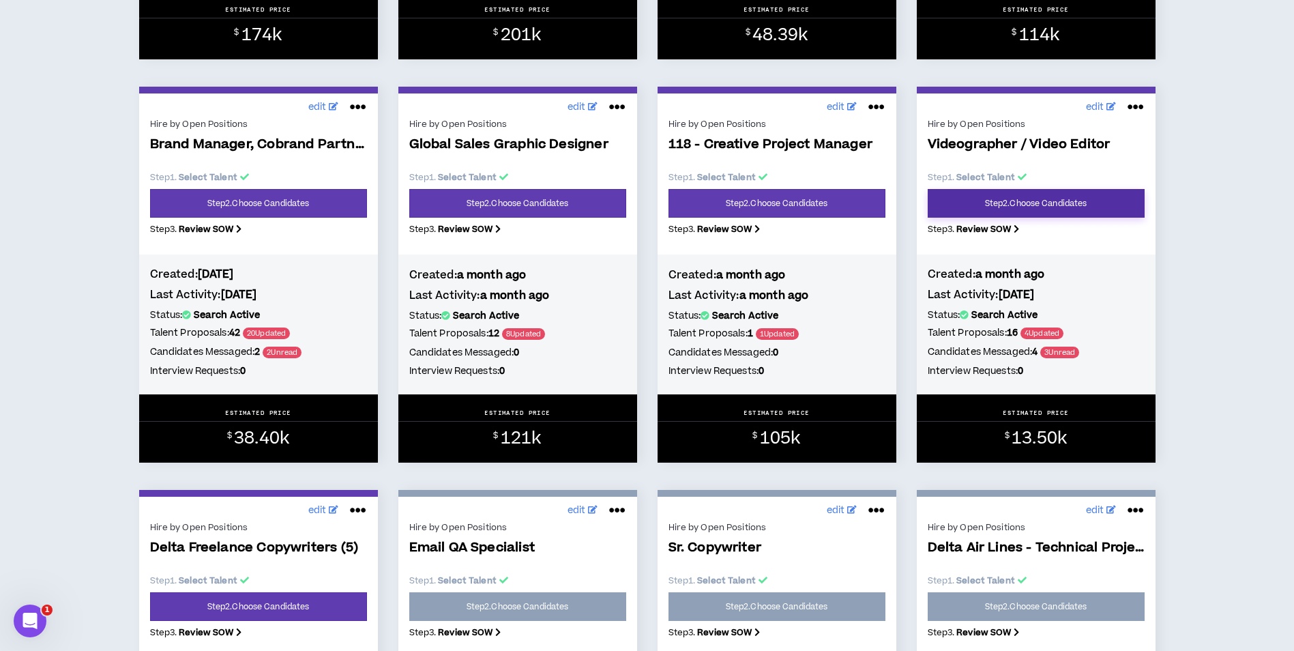
click at [1070, 205] on link "Step 2 . Choose Candidates" at bounding box center [1036, 203] width 217 height 29
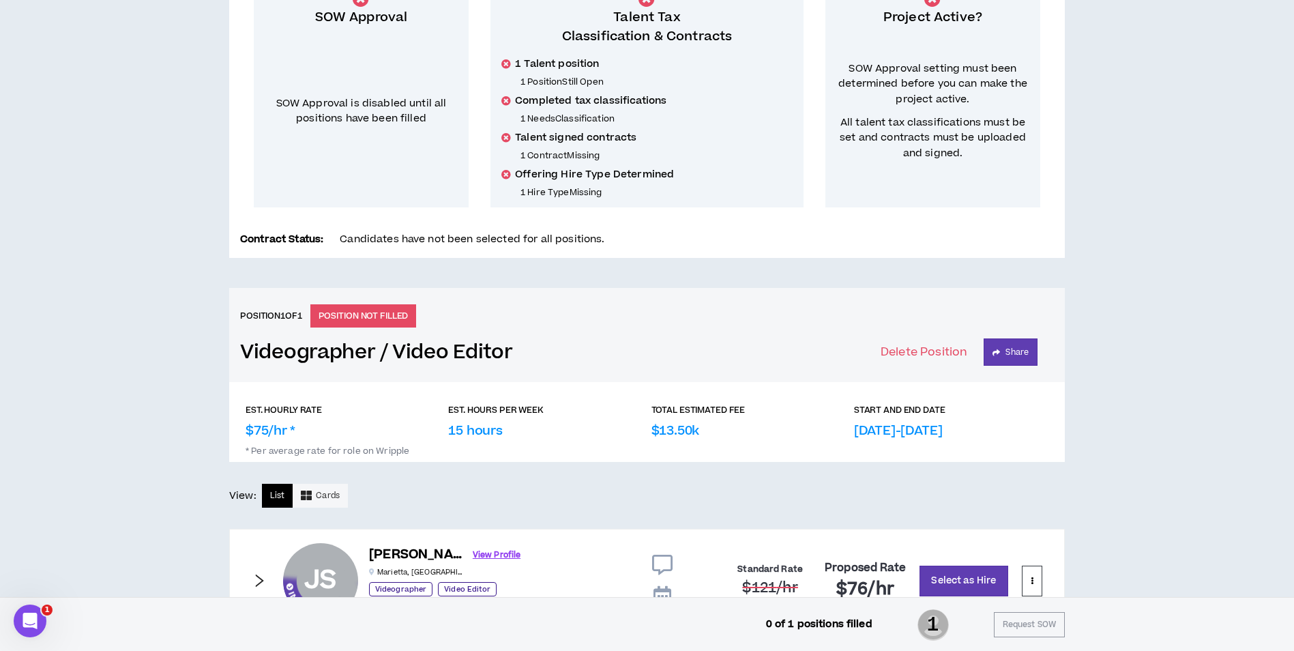
scroll to position [273, 0]
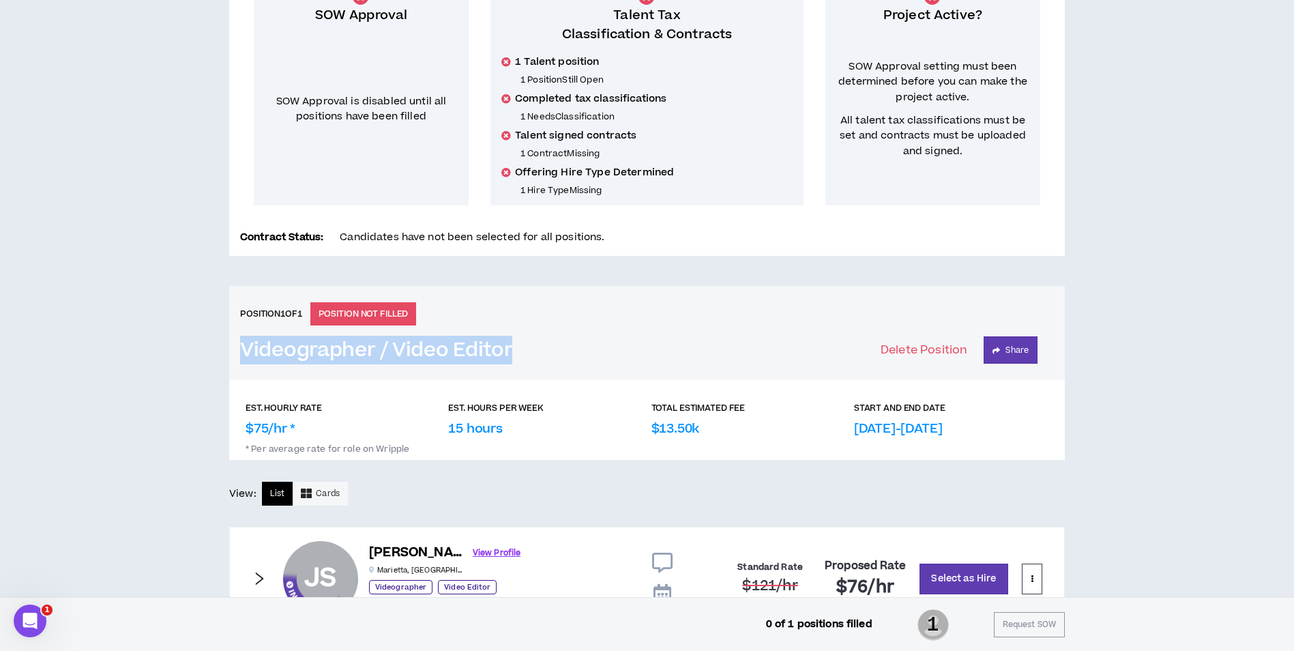
drag, startPoint x: 232, startPoint y: 348, endPoint x: 526, endPoint y: 351, distance: 294.0
click at [526, 351] on div "Position 1 of 1 POSITION NOT FILLED Videographer / Video Editor Delete Position…" at bounding box center [647, 333] width 836 height 94
copy h3 "Videographer / Video Editor"
click at [816, 299] on div "Position 1 of 1 POSITION NOT FILLED Videographer / Video Editor Delete Position…" at bounding box center [647, 333] width 836 height 94
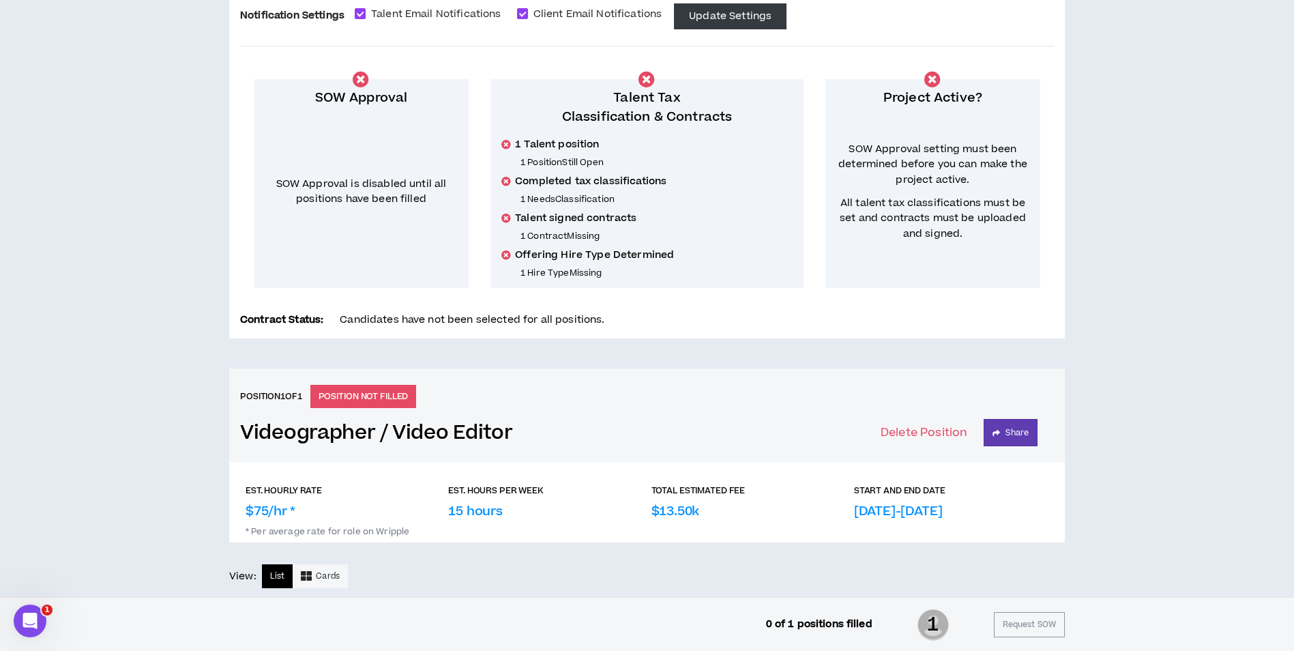
scroll to position [0, 0]
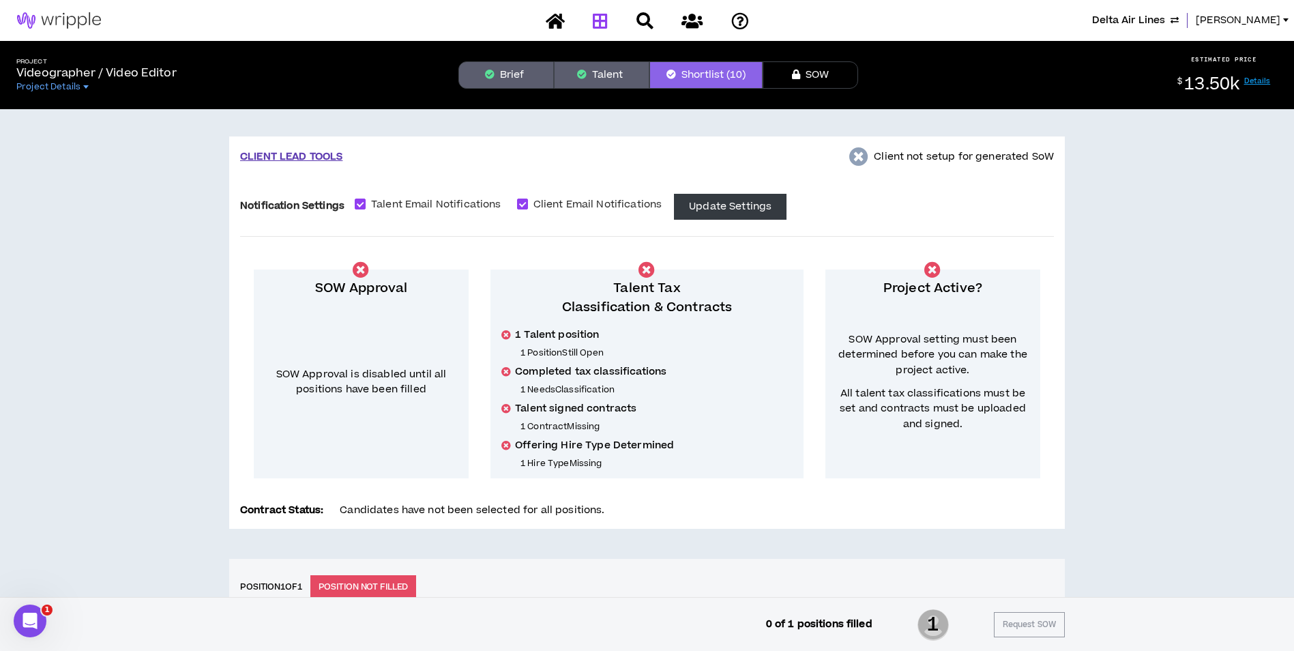
click at [611, 25] on link at bounding box center [600, 21] width 22 height 24
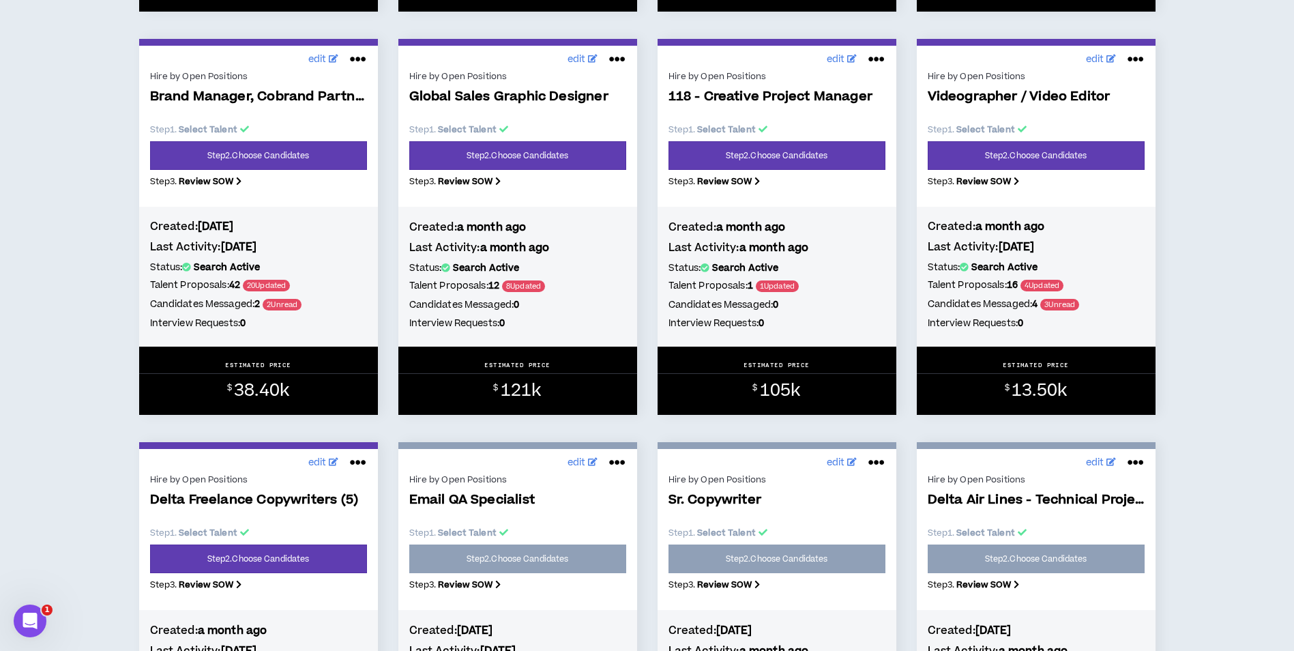
scroll to position [1637, 0]
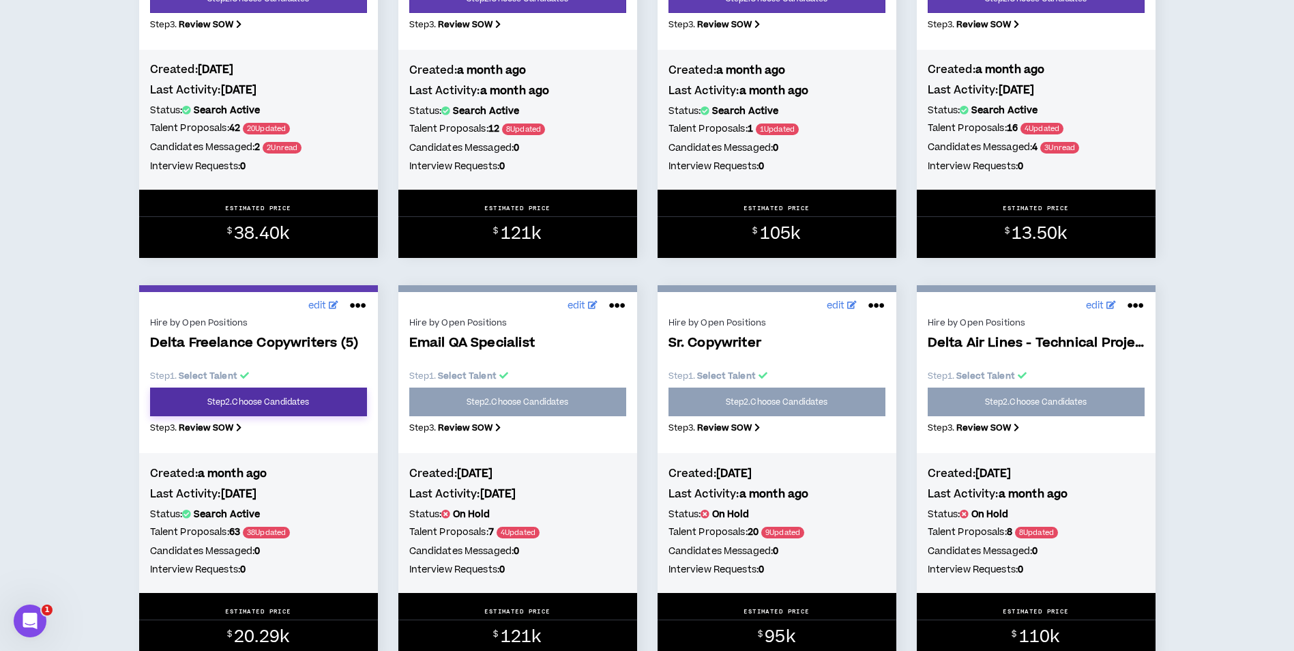
click at [332, 403] on link "Step 2 . Choose Candidates" at bounding box center [258, 401] width 217 height 29
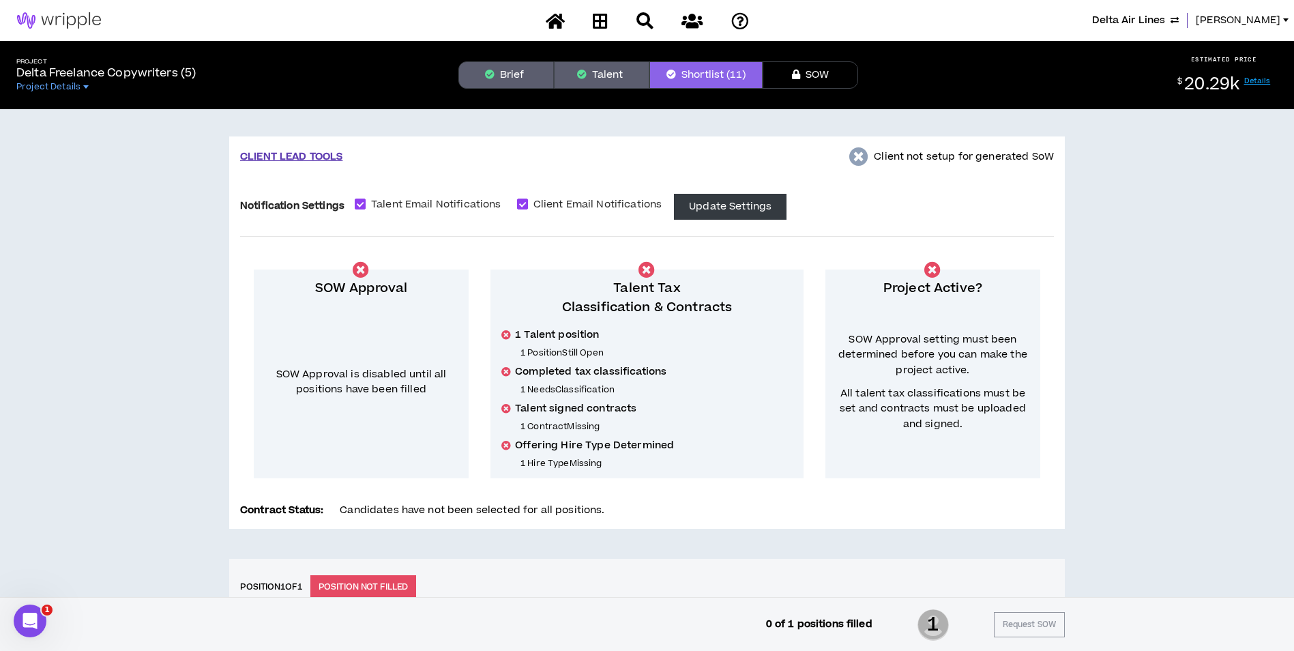
click at [525, 79] on button "Brief" at bounding box center [506, 74] width 96 height 27
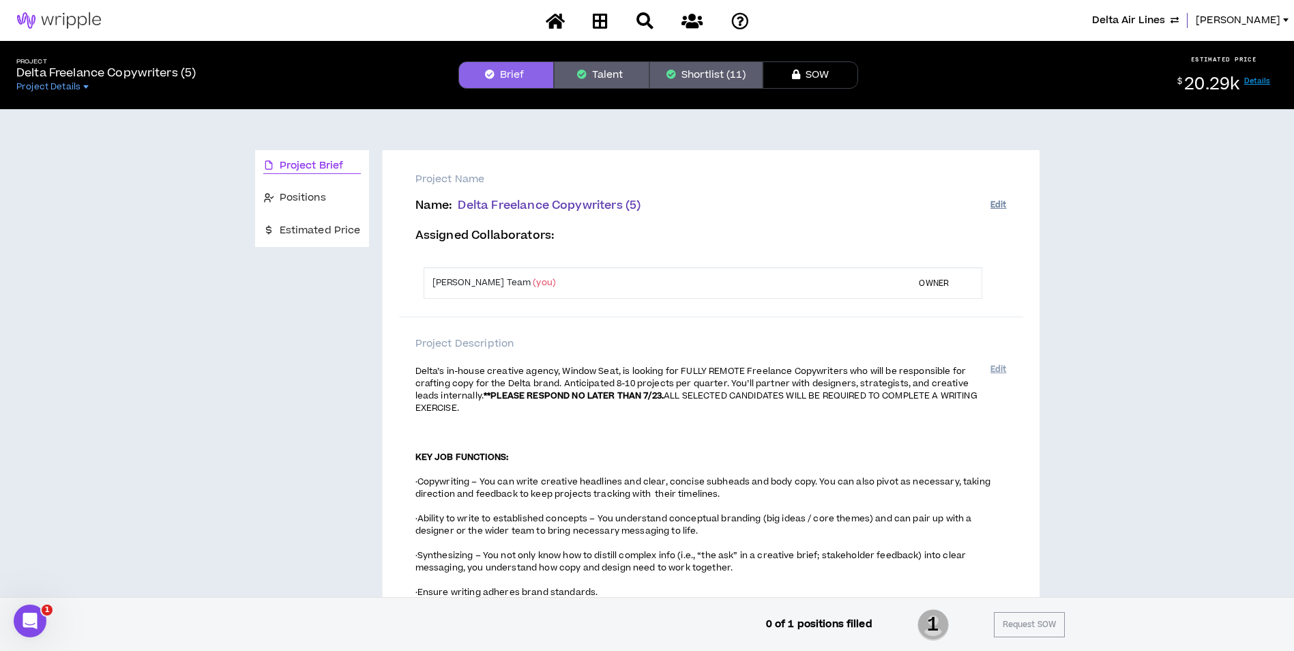
click at [991, 207] on button "Edit" at bounding box center [999, 205] width 16 height 23
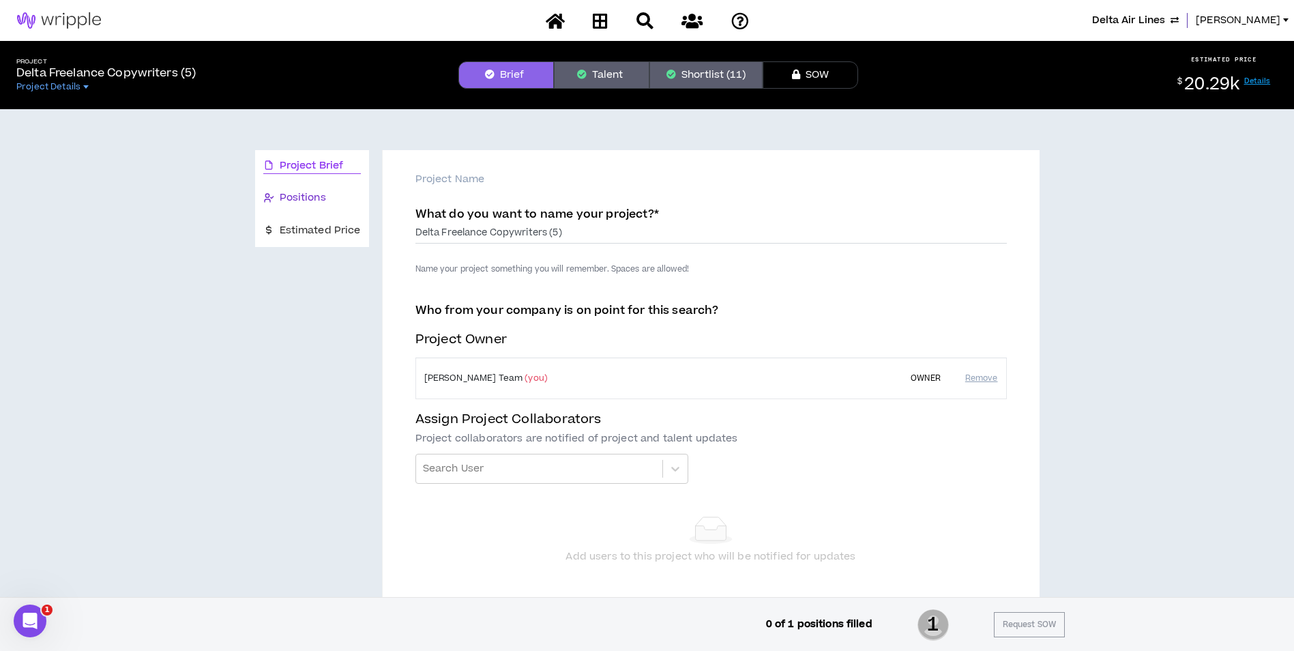
click at [340, 199] on div "Positions" at bounding box center [312, 197] width 98 height 15
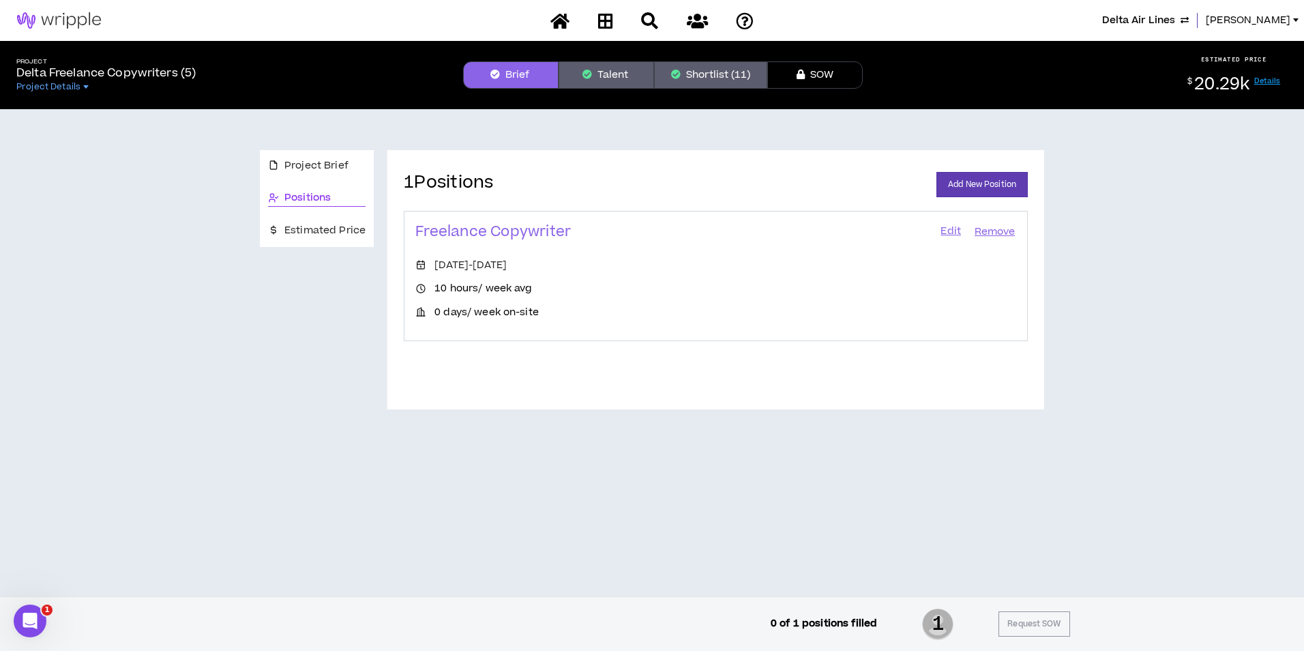
click at [718, 77] on button "Shortlist (11)" at bounding box center [710, 74] width 113 height 27
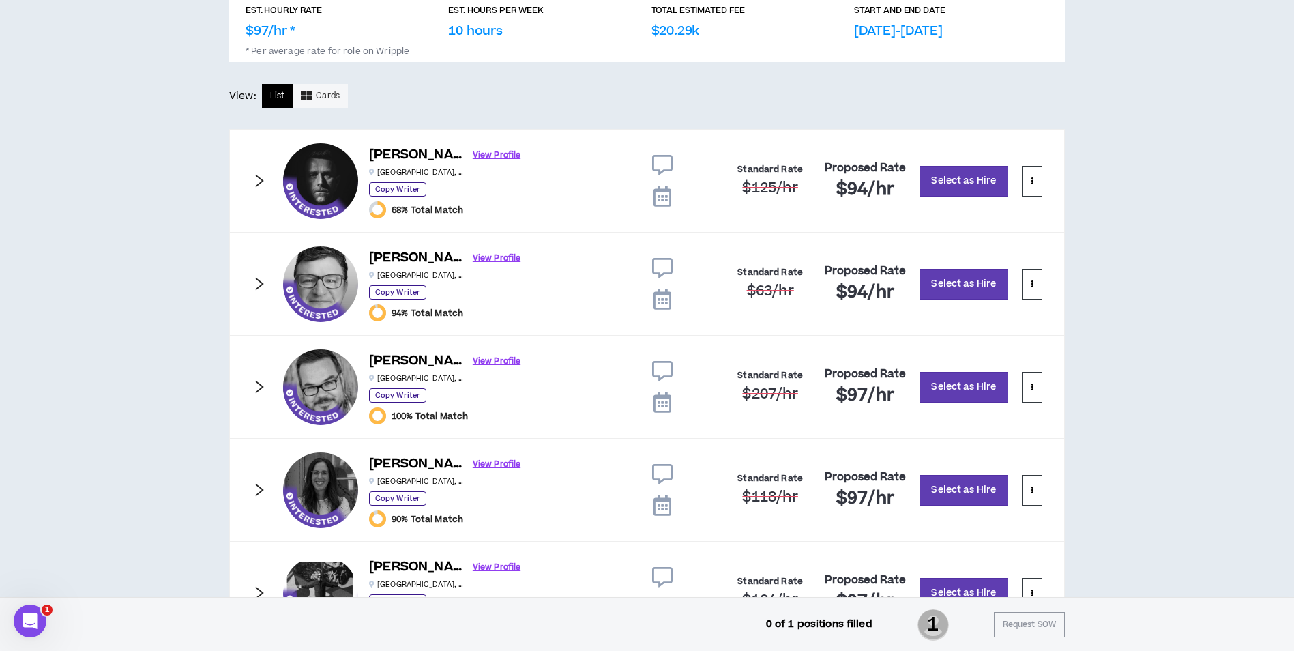
scroll to position [750, 0]
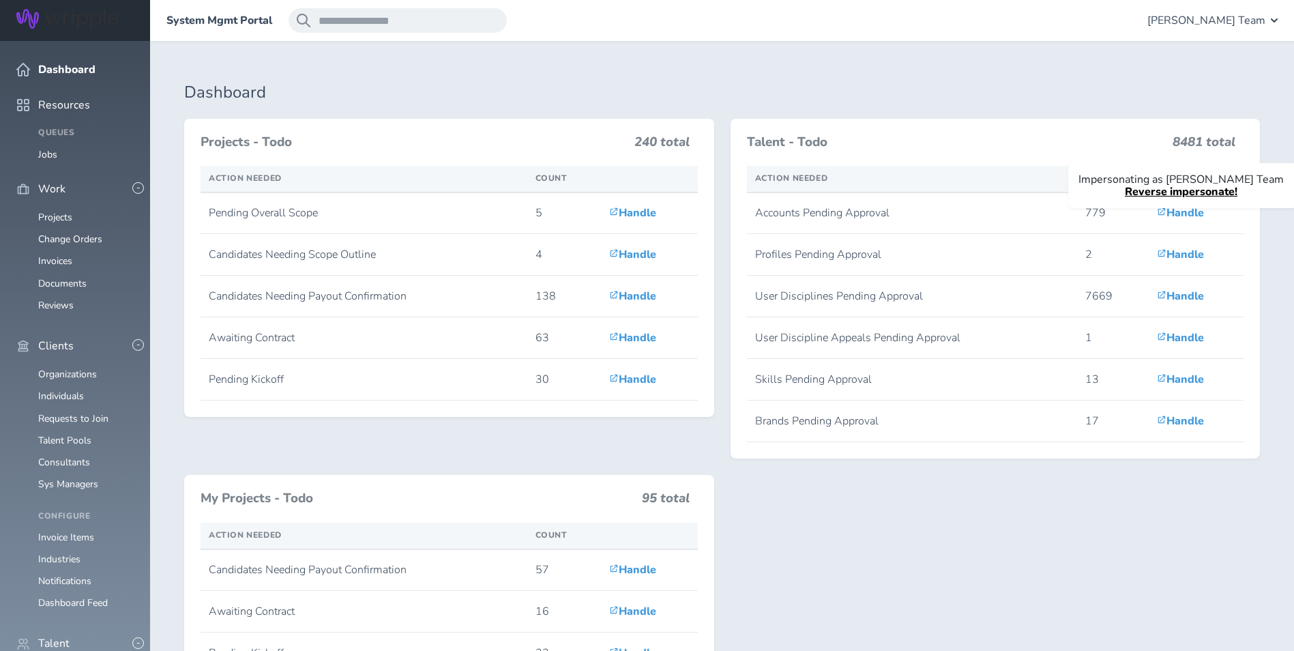
scroll to position [205, 0]
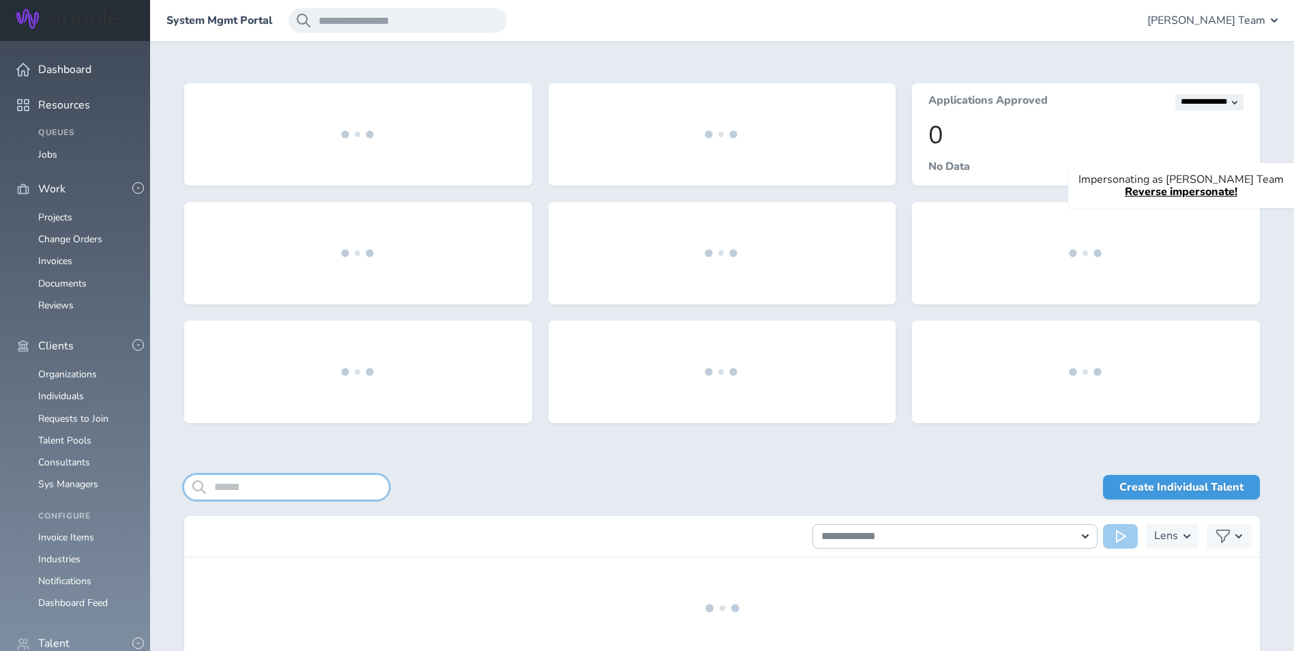
click at [287, 489] on input "search" at bounding box center [286, 487] width 205 height 25
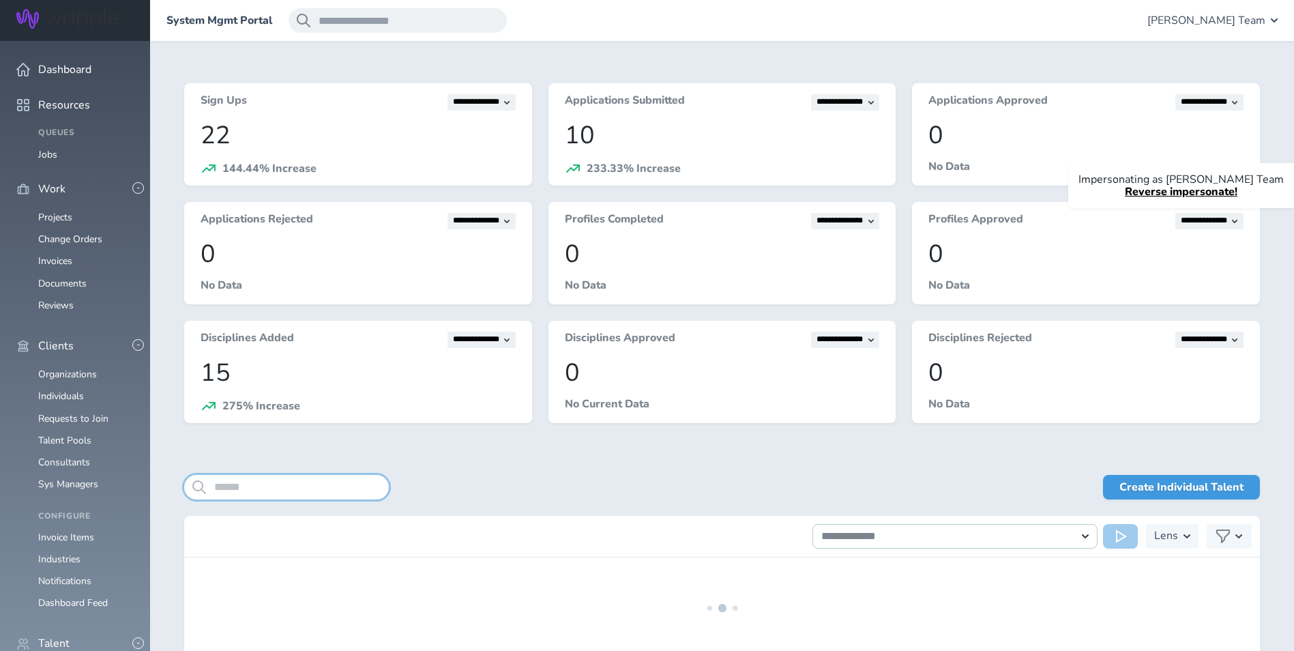
paste input "**********"
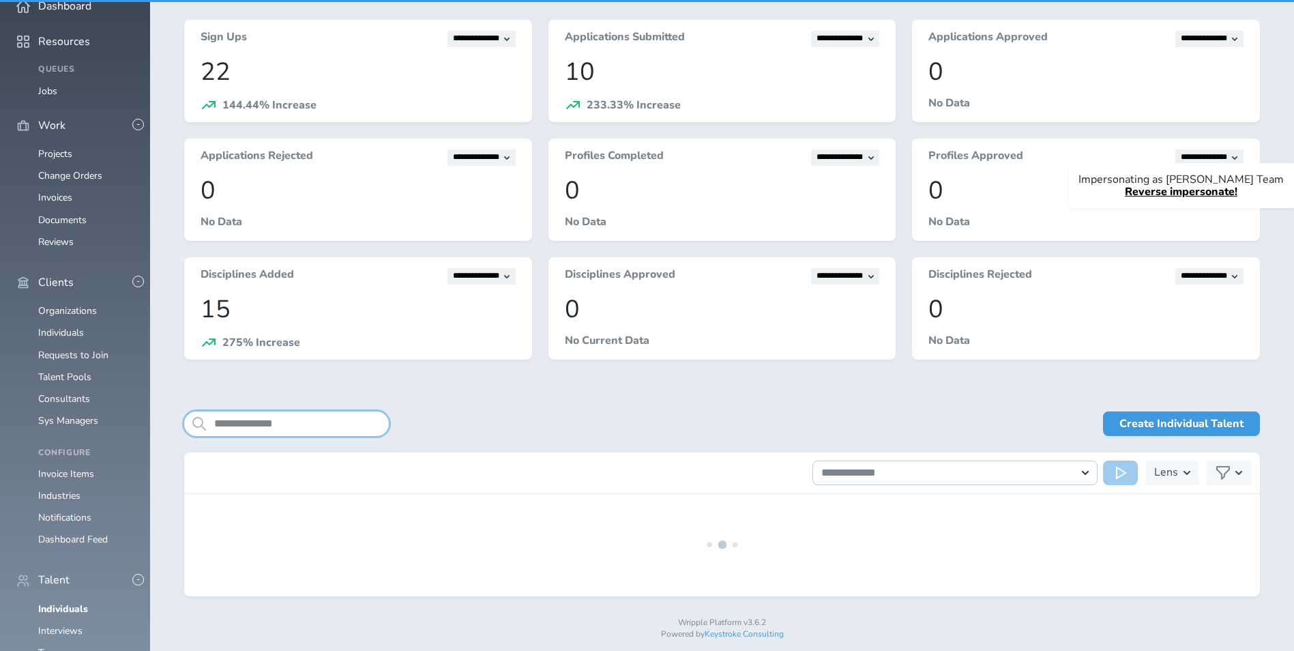
scroll to position [77, 0]
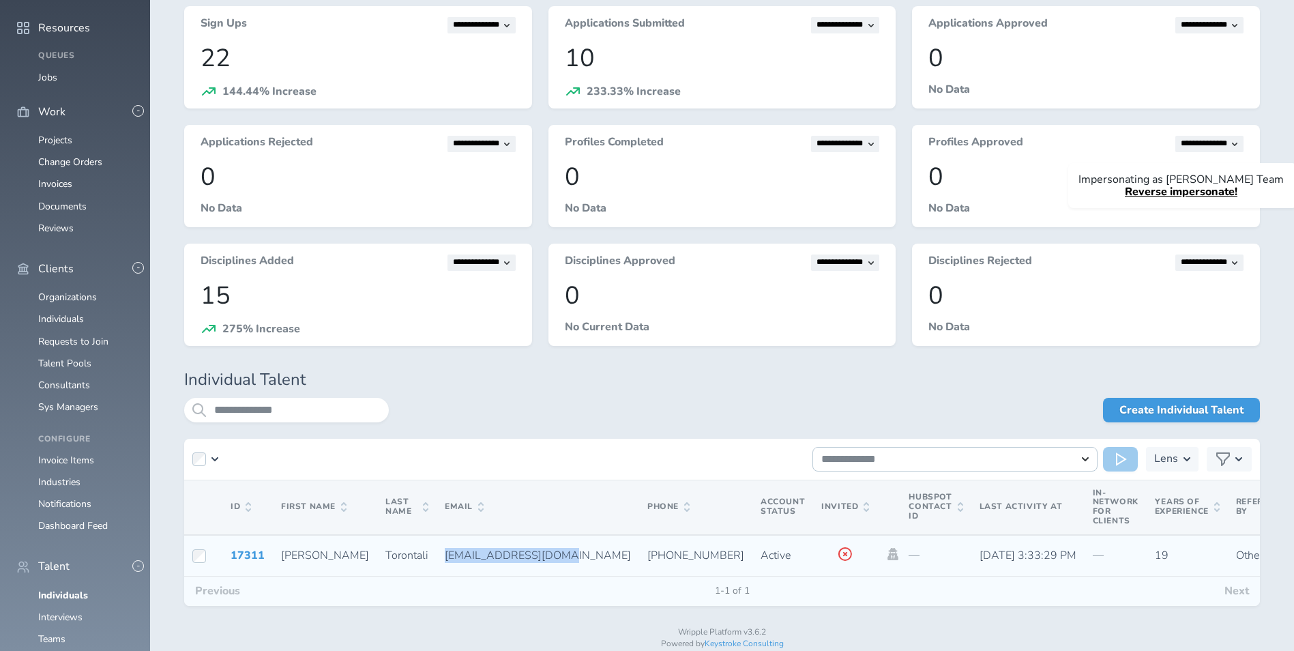
drag, startPoint x: 393, startPoint y: 555, endPoint x: 491, endPoint y: 552, distance: 98.3
click at [491, 552] on span "[EMAIL_ADDRESS][DOMAIN_NAME]" at bounding box center [538, 555] width 186 height 15
copy span "[EMAIL_ADDRESS][DOMAIN_NAME]"
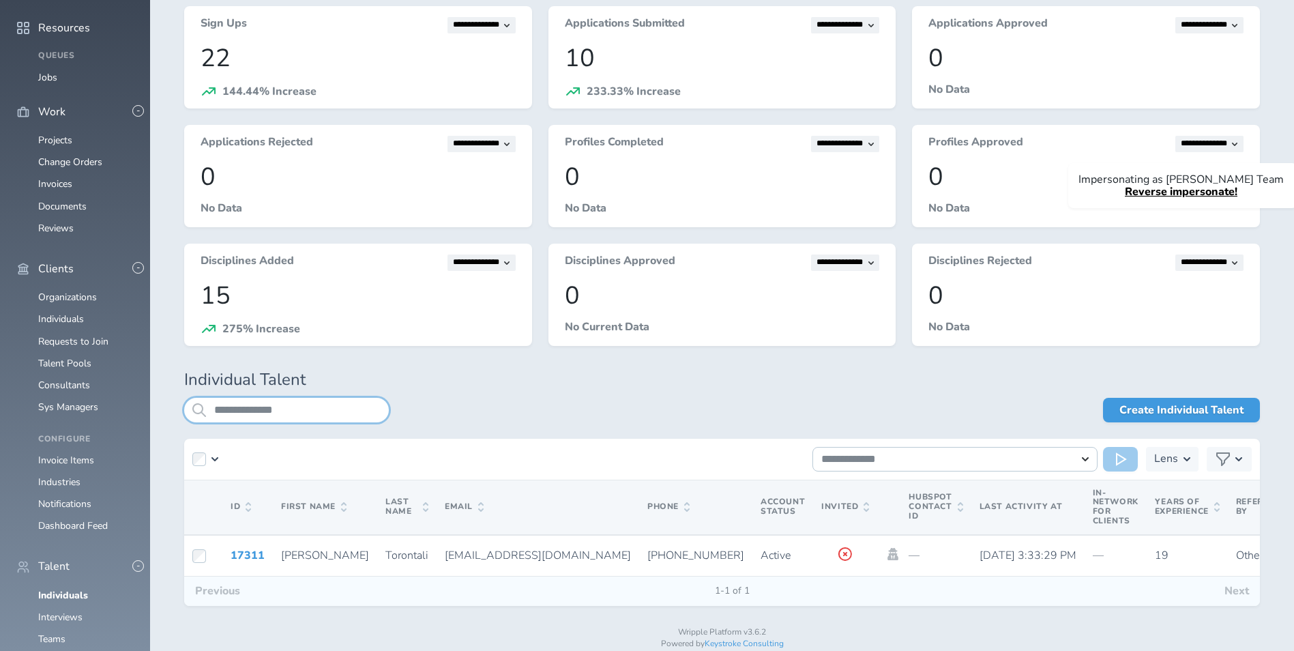
click at [292, 416] on input "**********" at bounding box center [286, 410] width 205 height 25
click at [291, 416] on input "**********" at bounding box center [286, 410] width 205 height 25
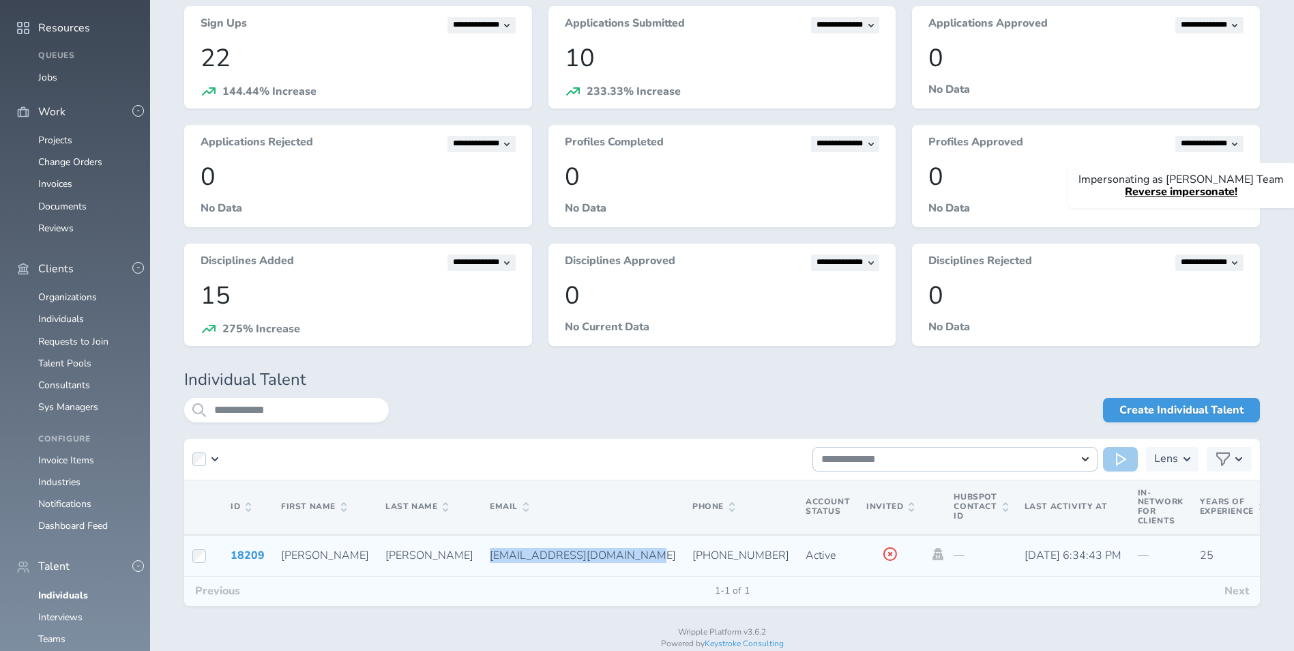
drag, startPoint x: 387, startPoint y: 553, endPoint x: 525, endPoint y: 555, distance: 137.1
click at [525, 555] on td "[EMAIL_ADDRESS][DOMAIN_NAME]" at bounding box center [583, 556] width 203 height 42
copy span "[EMAIL_ADDRESS][DOMAIN_NAME]"
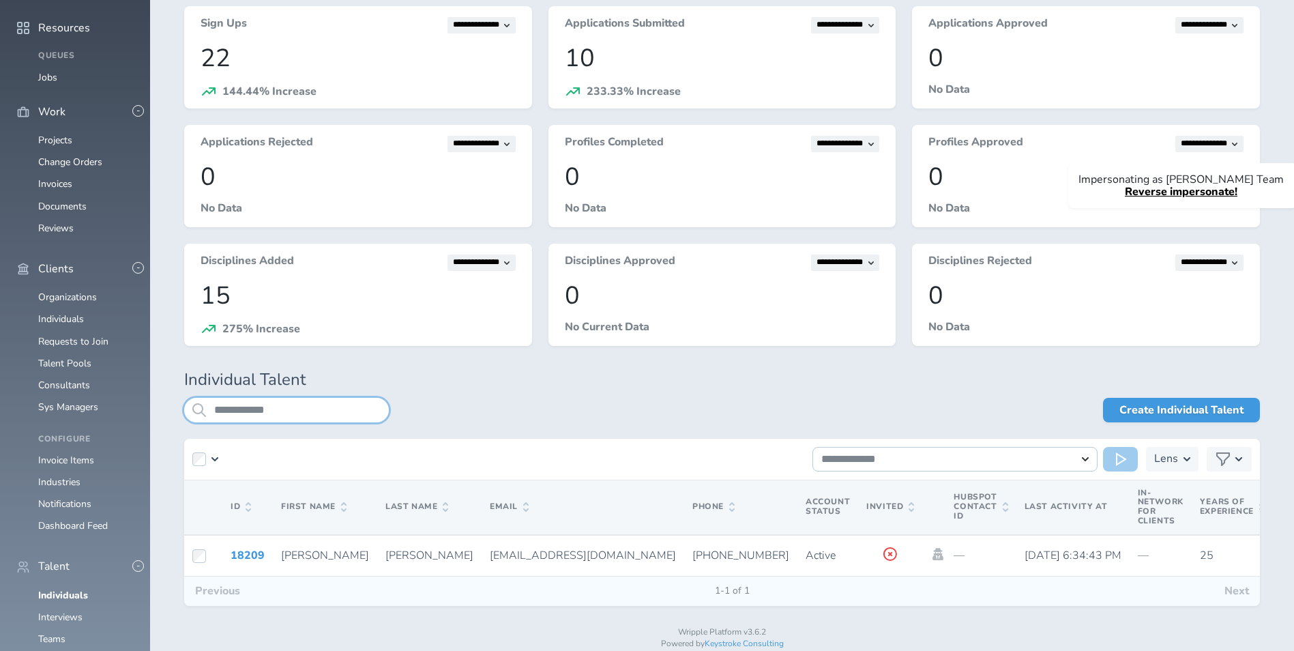
click at [313, 408] on input "**********" at bounding box center [286, 410] width 205 height 25
click at [312, 408] on input "**********" at bounding box center [286, 410] width 205 height 25
click at [311, 408] on input "**********" at bounding box center [286, 410] width 205 height 25
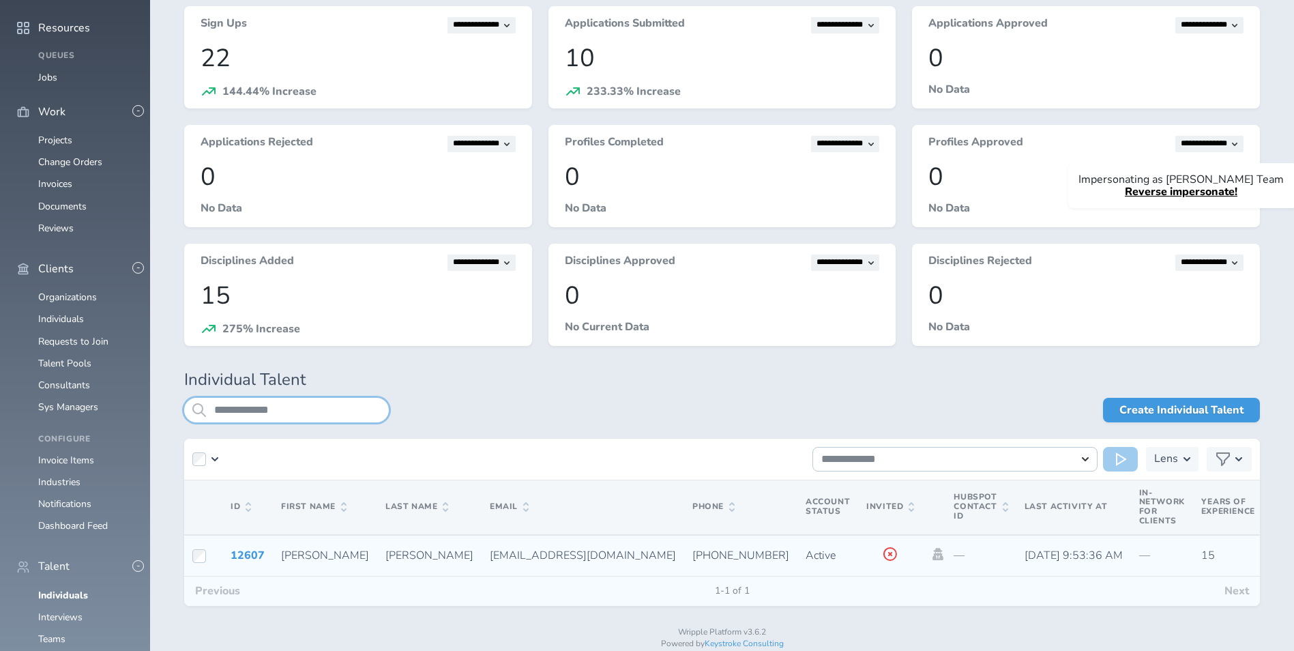
type input "**********"
drag, startPoint x: 387, startPoint y: 555, endPoint x: 490, endPoint y: 559, distance: 102.4
click at [490, 559] on td "[EMAIL_ADDRESS][DOMAIN_NAME]" at bounding box center [583, 556] width 203 height 42
copy span "[EMAIL_ADDRESS][DOMAIN_NAME]"
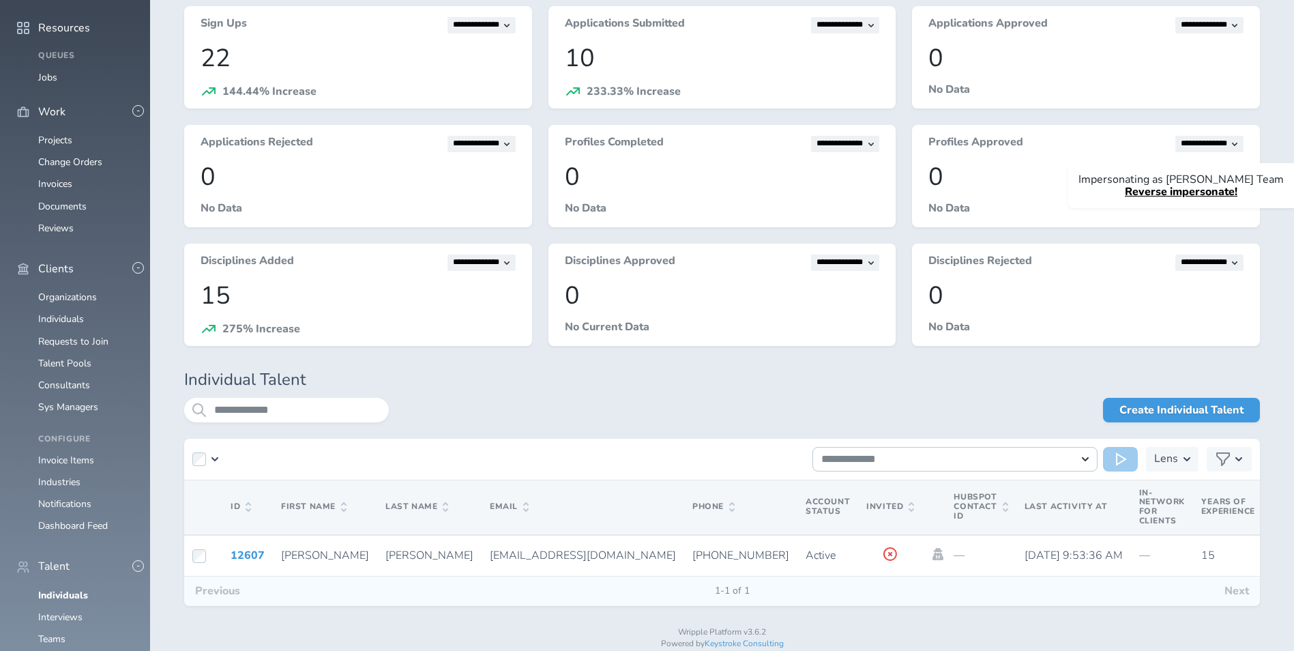
click at [536, 440] on div "**********" at bounding box center [722, 460] width 1076 height 42
click at [73, 379] on link "Consultants" at bounding box center [64, 385] width 52 height 13
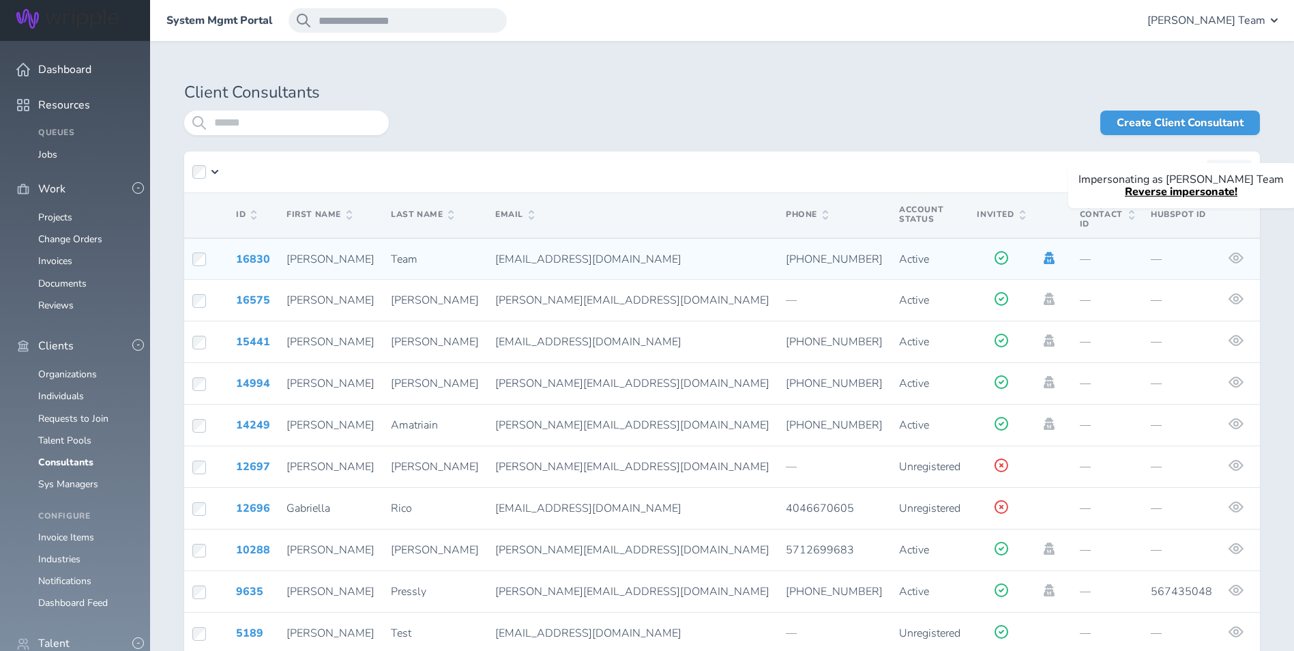
click at [1044, 252] on icon at bounding box center [1049, 258] width 11 height 12
